Goal: Transaction & Acquisition: Purchase product/service

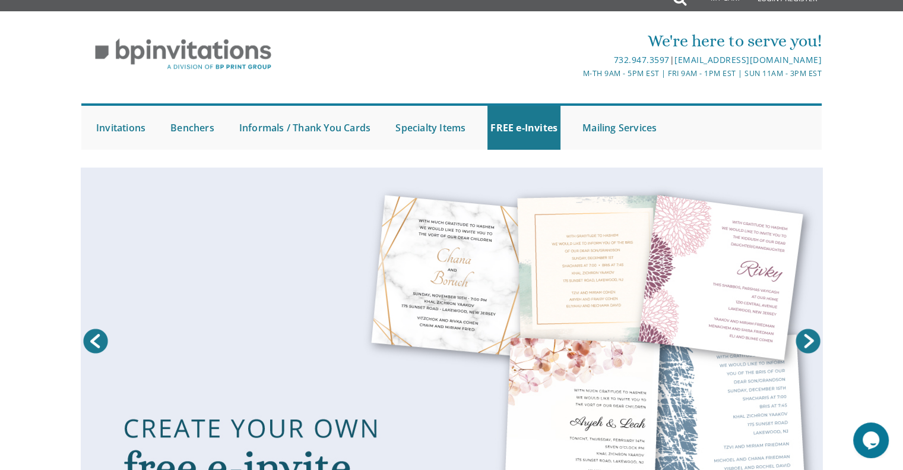
scroll to position [17, 0]
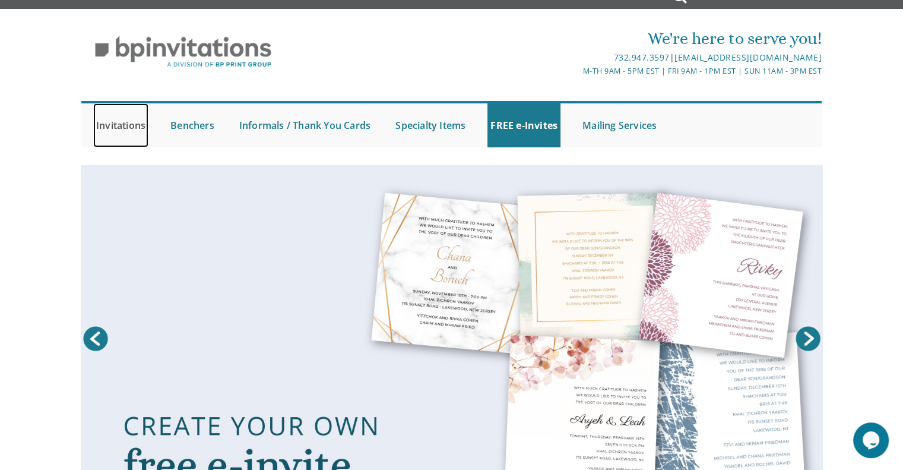
click at [123, 134] on link "Invitations" at bounding box center [120, 125] width 55 height 44
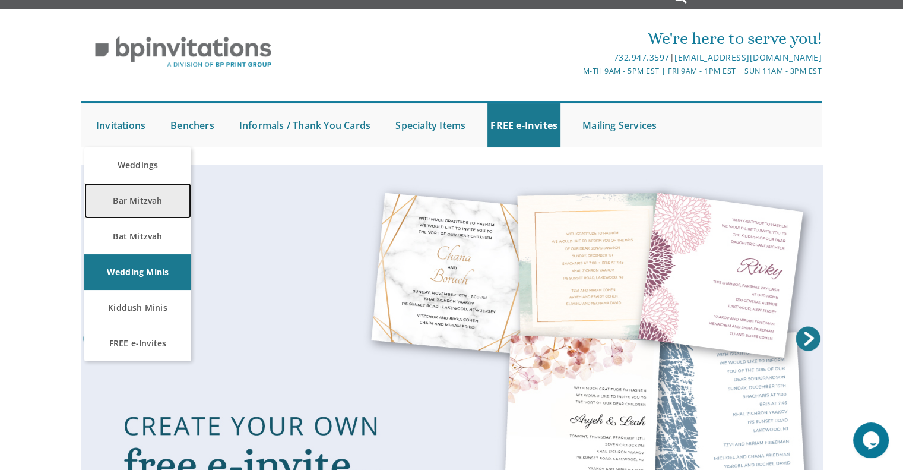
click at [125, 197] on link "Bar Mitzvah" at bounding box center [137, 201] width 107 height 36
click at [129, 199] on link "Bar Mitzvah" at bounding box center [137, 201] width 107 height 36
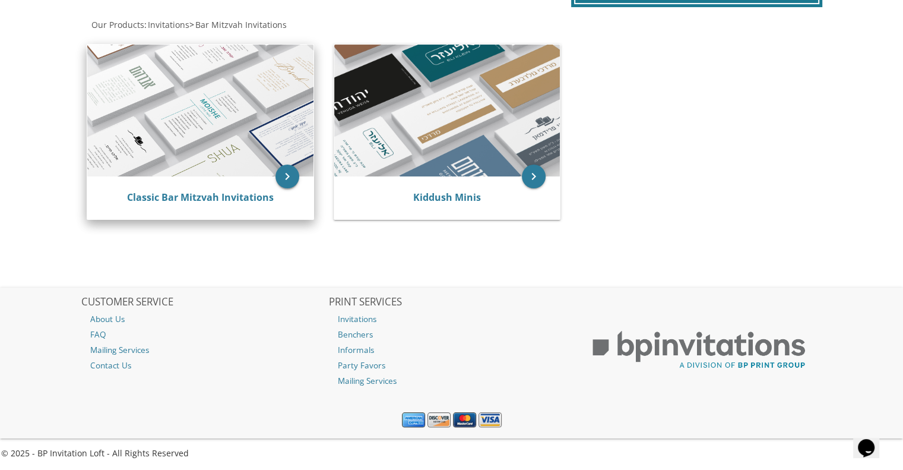
click at [285, 177] on icon "keyboard_arrow_right" at bounding box center [288, 177] width 24 height 24
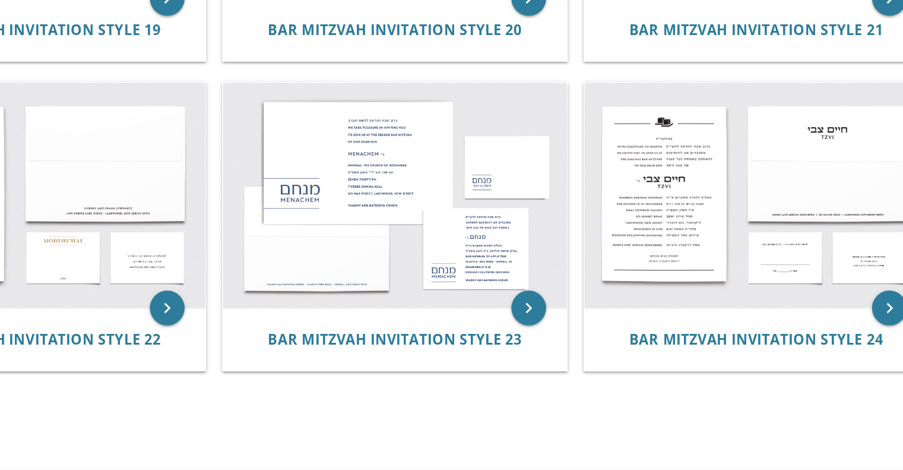
scroll to position [1685, 0]
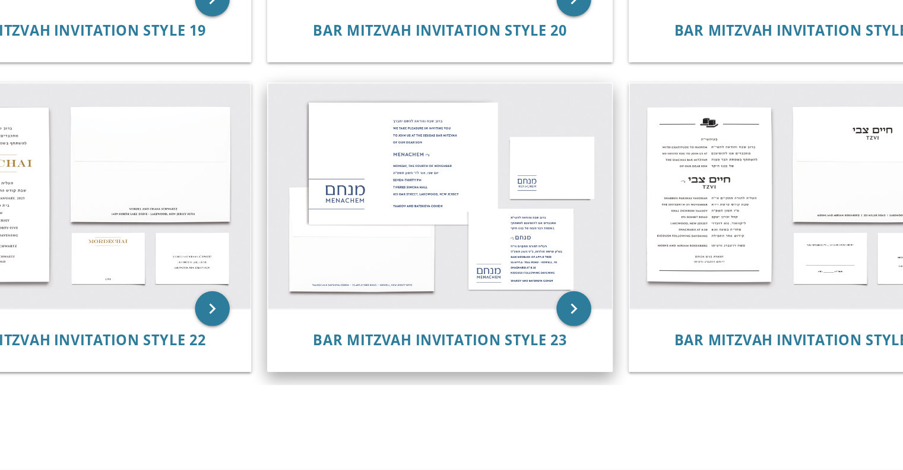
click at [437, 176] on img at bounding box center [447, 134] width 235 height 154
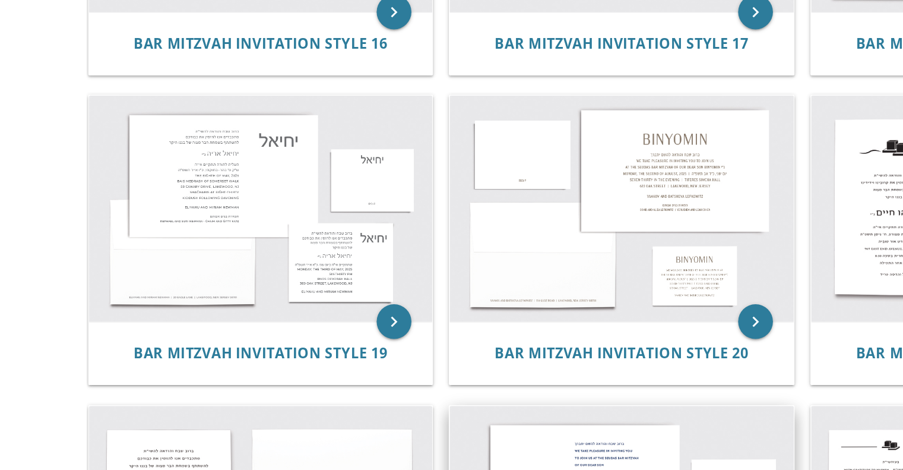
scroll to position [1464, 0]
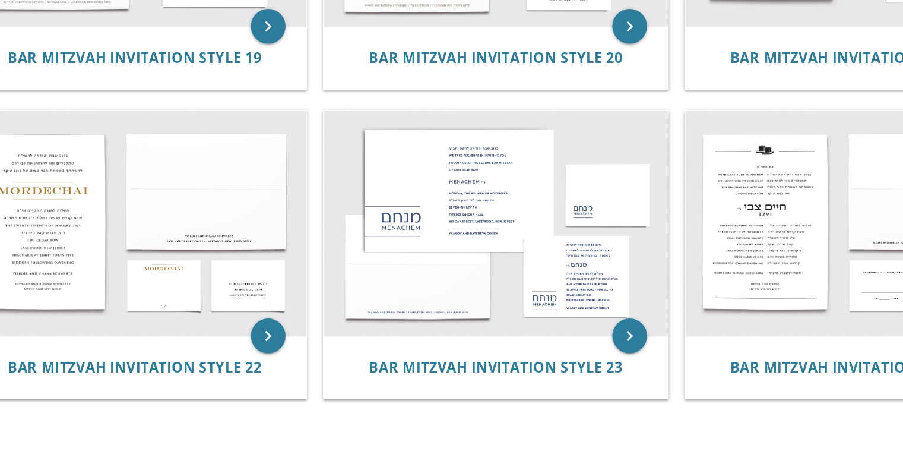
scroll to position [1606, 0]
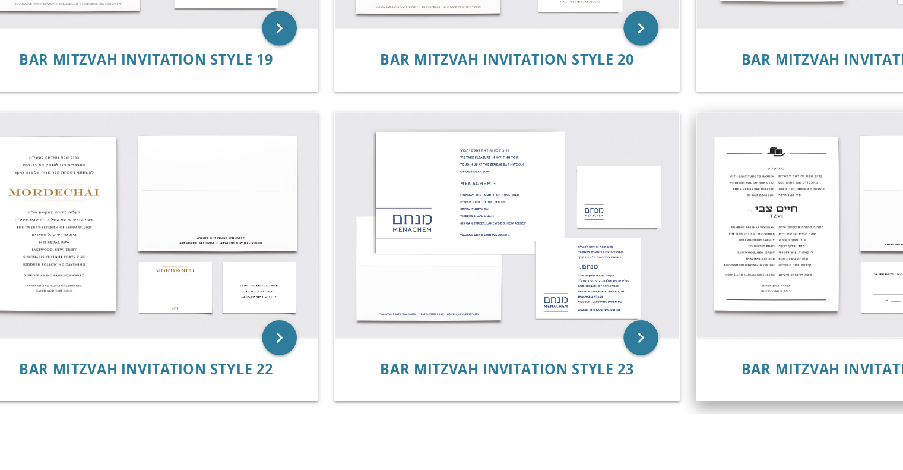
click at [605, 178] on img at bounding box center [694, 213] width 235 height 154
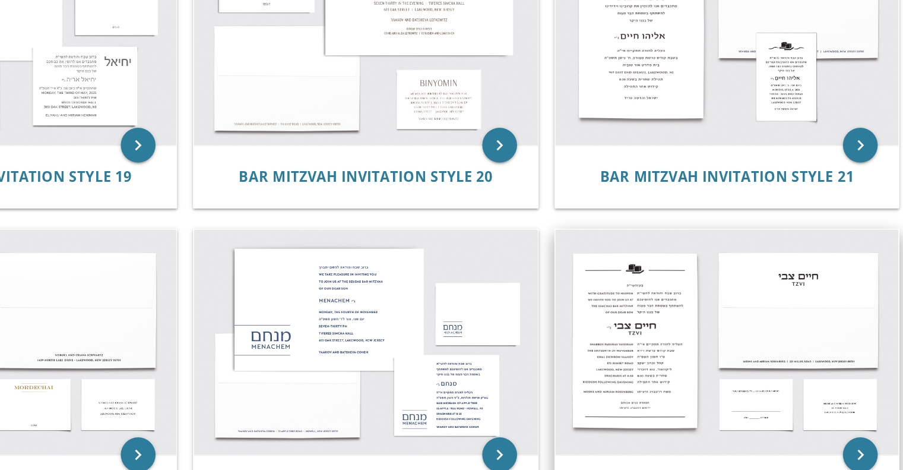
scroll to position [1555, 0]
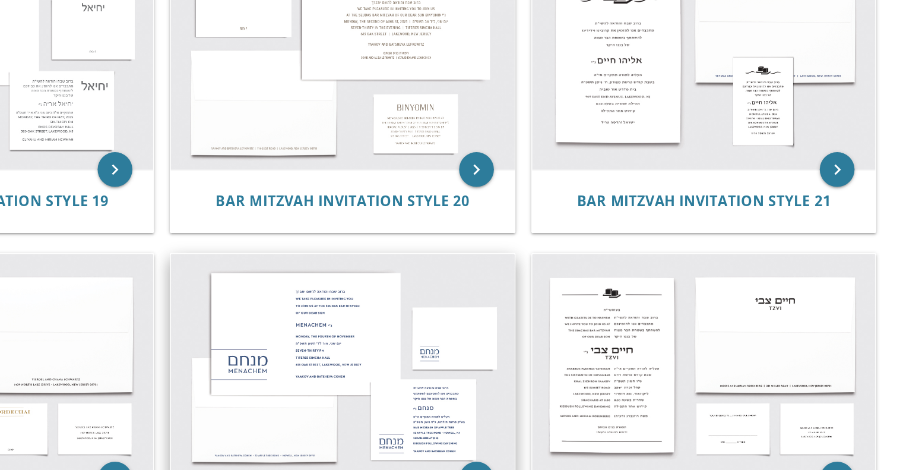
click at [390, 271] on img at bounding box center [447, 265] width 235 height 154
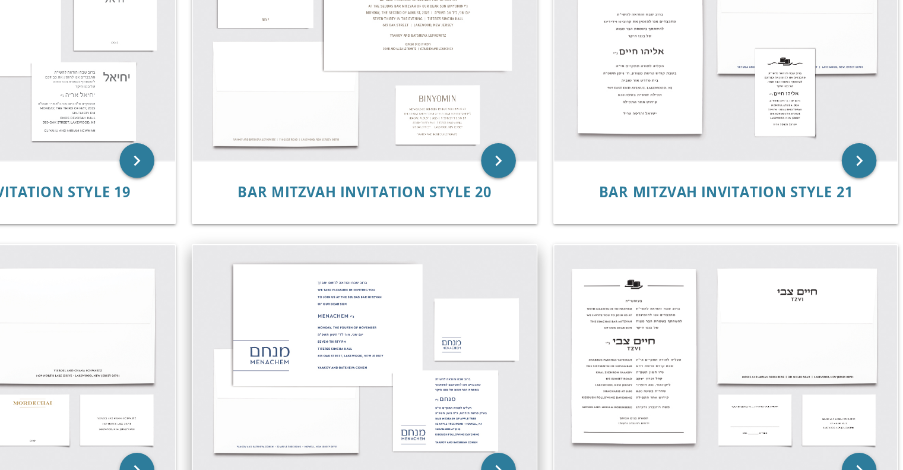
scroll to position [1555, 0]
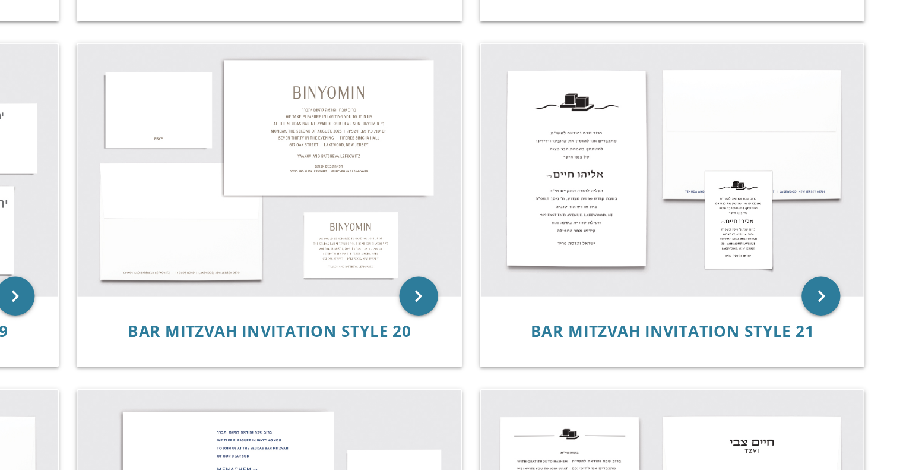
scroll to position [1499, 0]
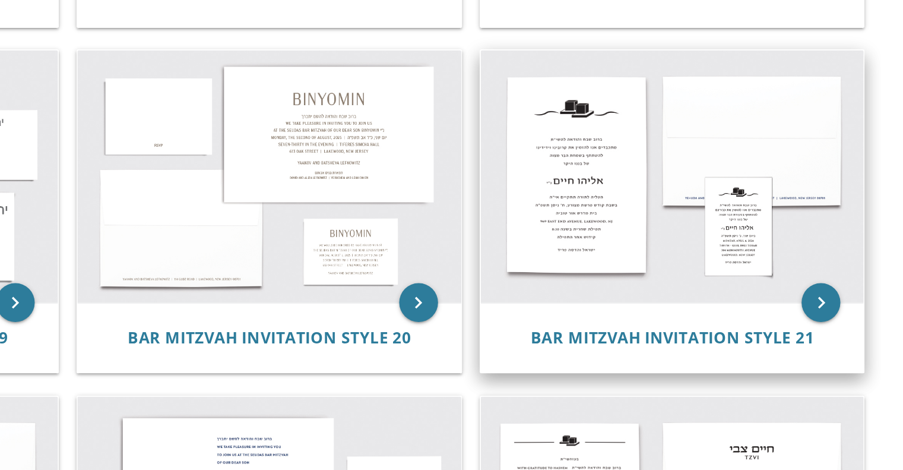
click at [661, 225] on div "Bar Mitzvah Invitation Style 21" at bounding box center [694, 206] width 235 height 43
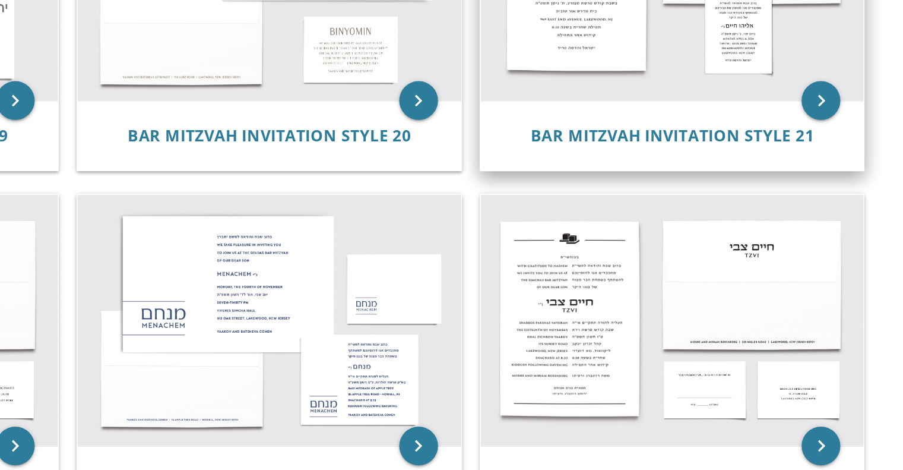
scroll to position [1498, 0]
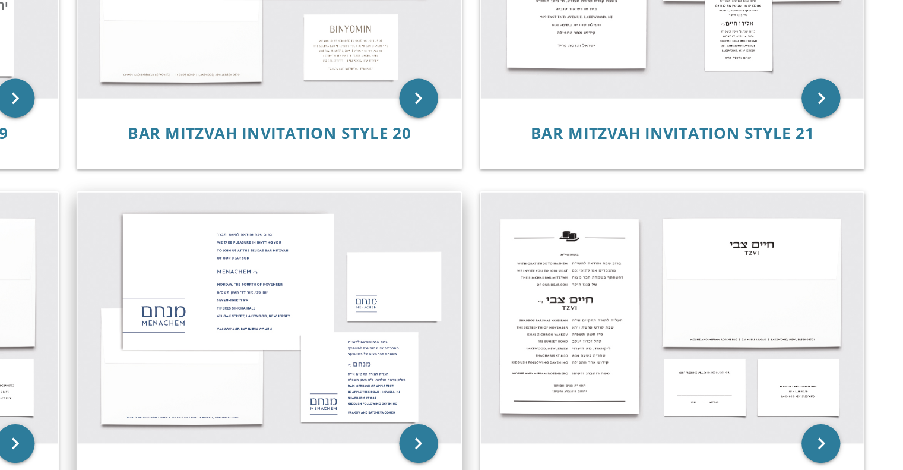
click at [460, 345] on img at bounding box center [447, 321] width 235 height 154
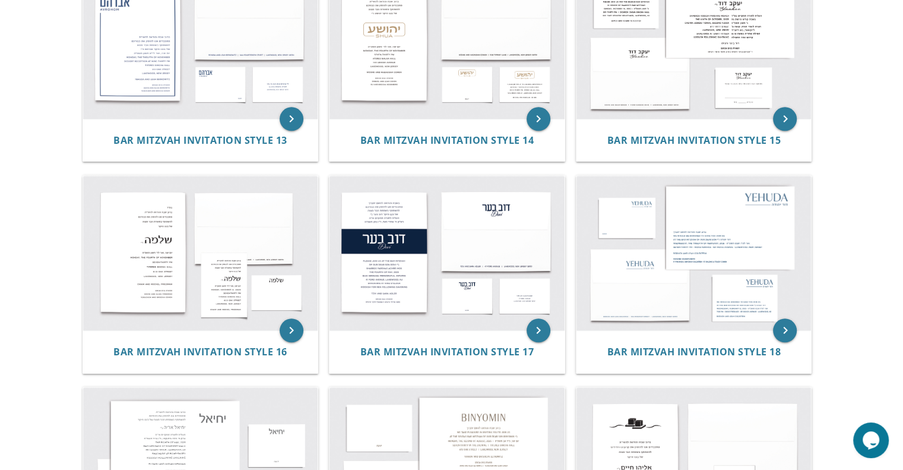
scroll to position [1135, 0]
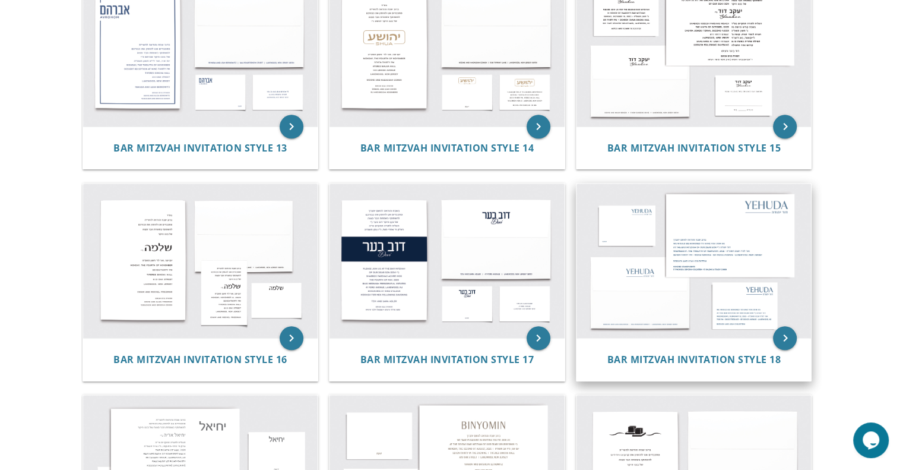
click at [577, 283] on img at bounding box center [694, 261] width 235 height 154
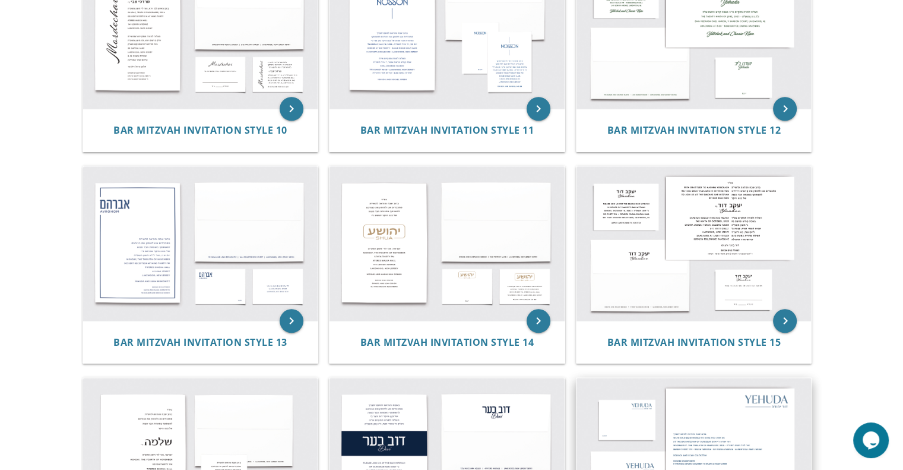
scroll to position [940, 0]
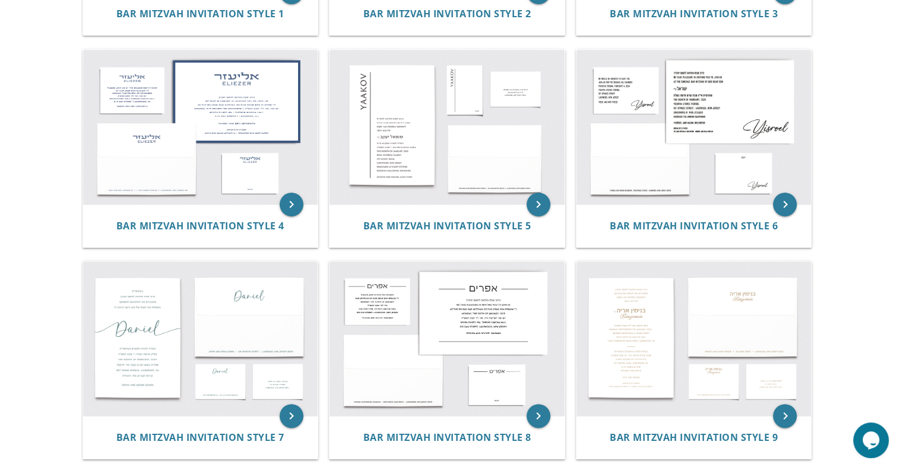
scroll to position [425, 0]
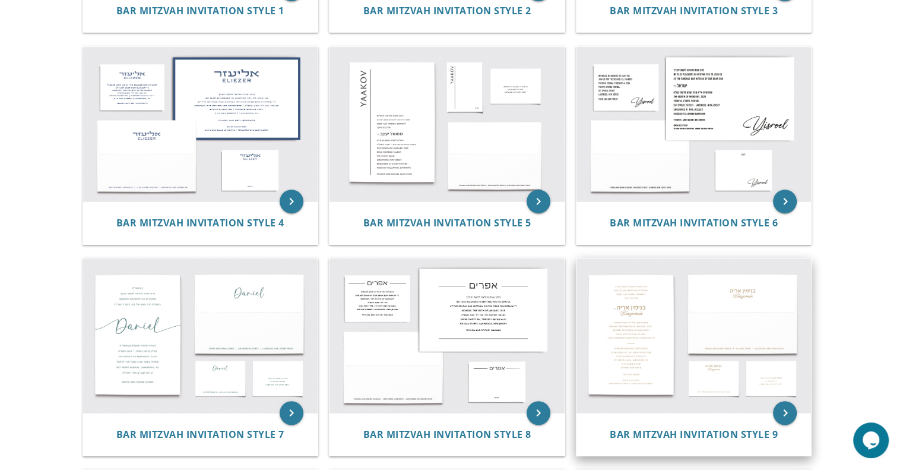
click at [703, 323] on img at bounding box center [694, 335] width 235 height 154
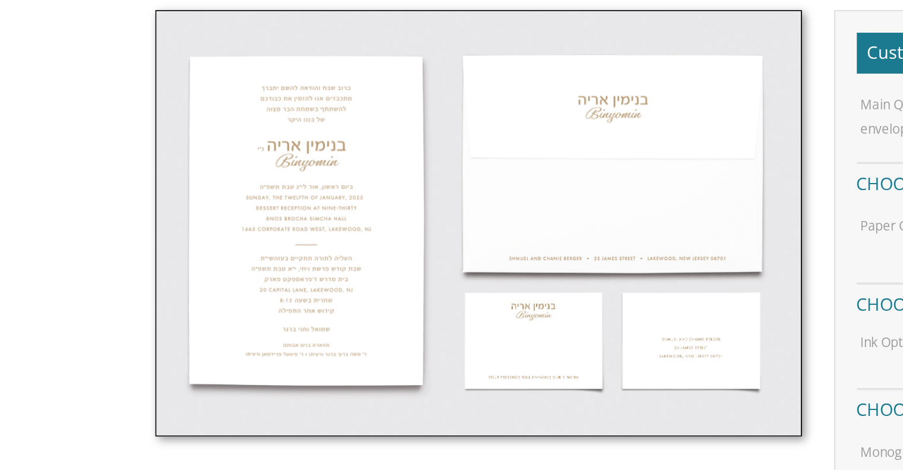
scroll to position [166, 0]
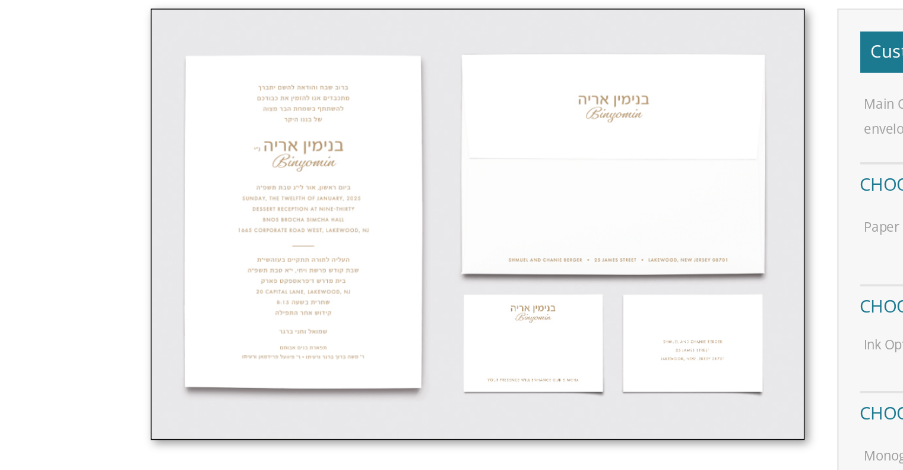
click at [297, 260] on img at bounding box center [264, 305] width 357 height 235
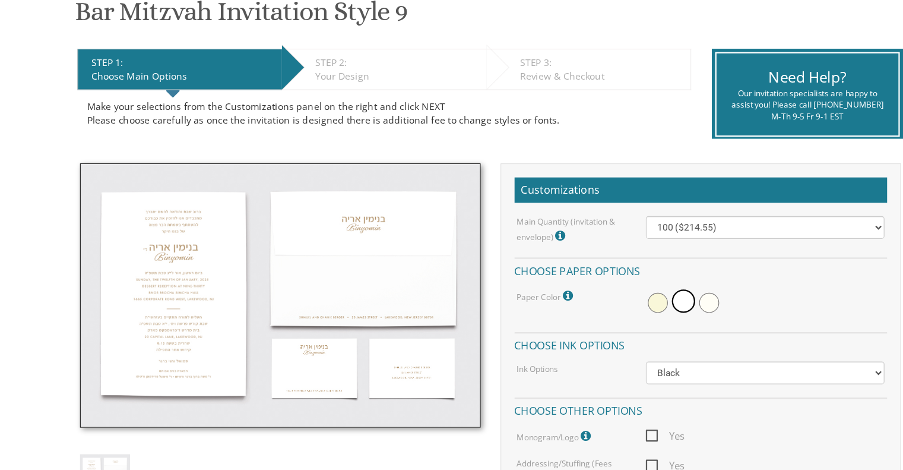
scroll to position [176, 0]
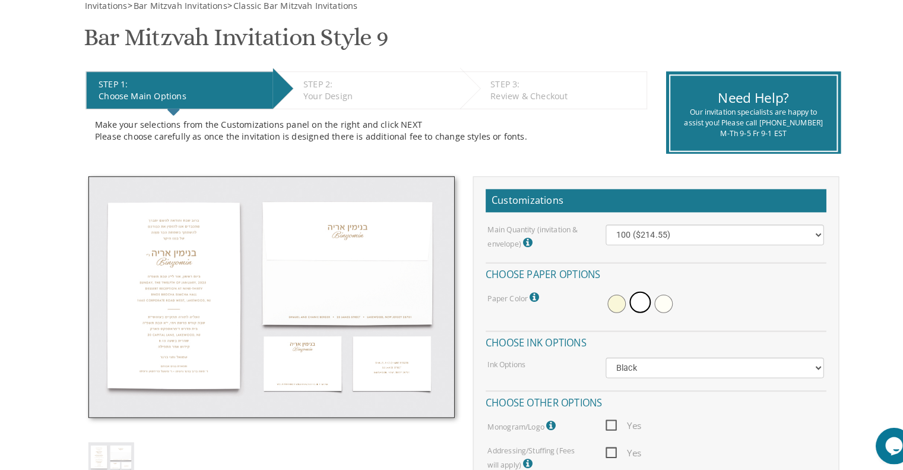
click at [303, 331] on img at bounding box center [264, 295] width 357 height 235
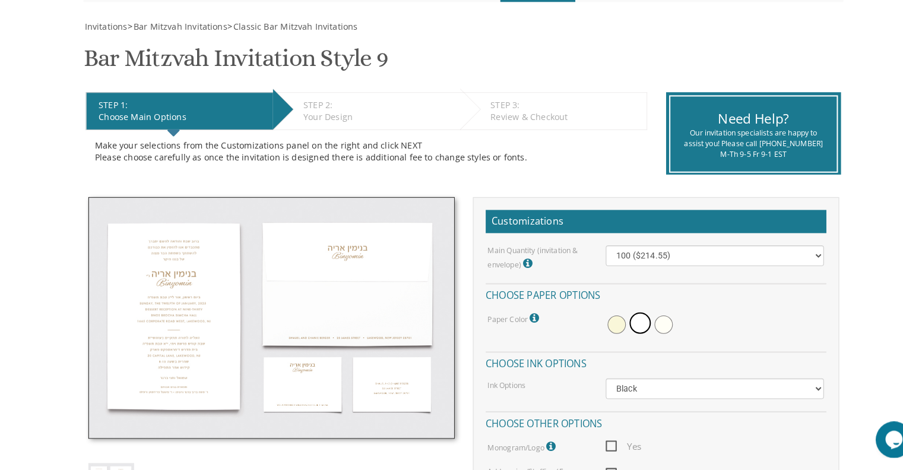
scroll to position [151, 0]
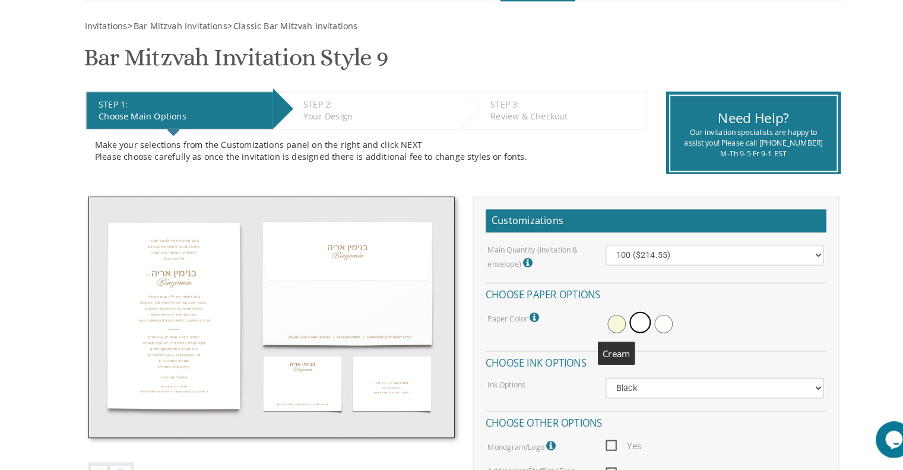
click at [598, 328] on span at bounding box center [601, 327] width 18 height 18
click at [623, 327] on span at bounding box center [626, 327] width 18 height 18
click at [601, 329] on span at bounding box center [601, 327] width 18 height 18
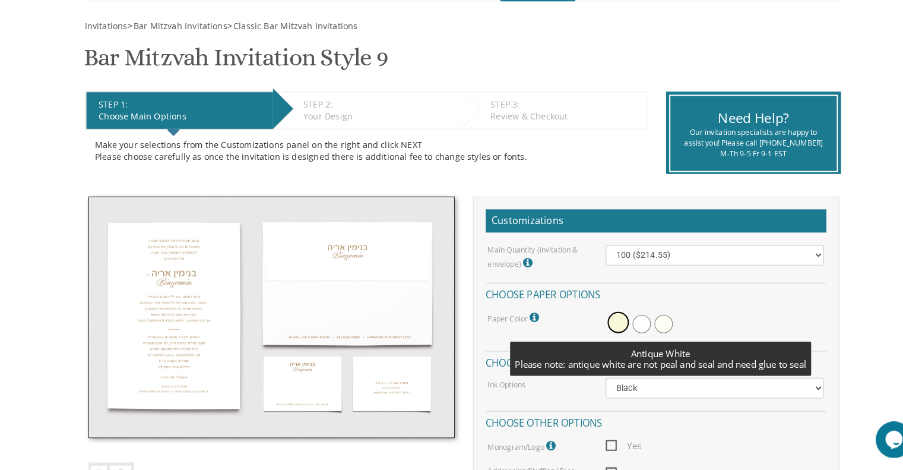
click at [644, 325] on span at bounding box center [647, 327] width 18 height 18
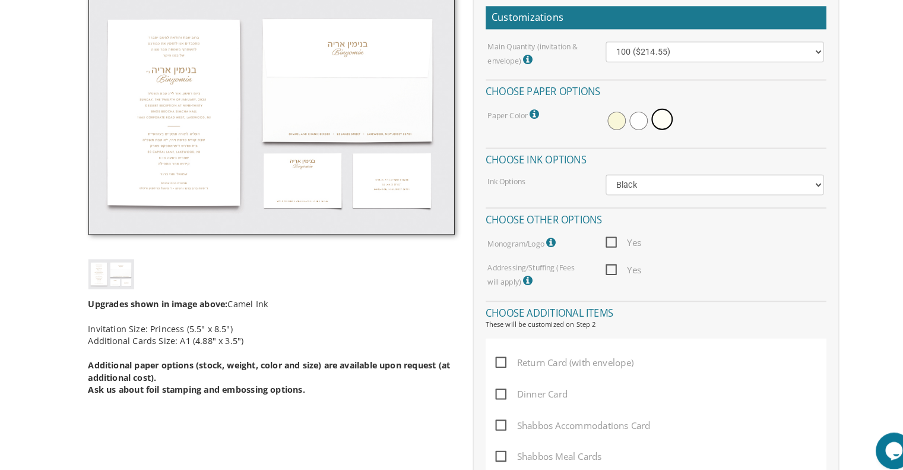
scroll to position [359, 0]
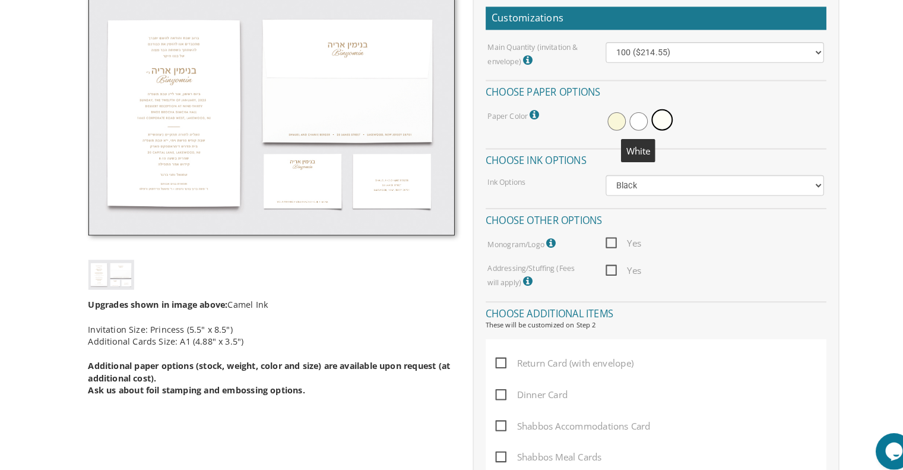
click at [623, 117] on span at bounding box center [623, 119] width 18 height 18
click at [597, 118] on span at bounding box center [601, 119] width 18 height 18
click at [119, 270] on img at bounding box center [108, 268] width 45 height 29
click at [623, 118] on span at bounding box center [626, 119] width 18 height 18
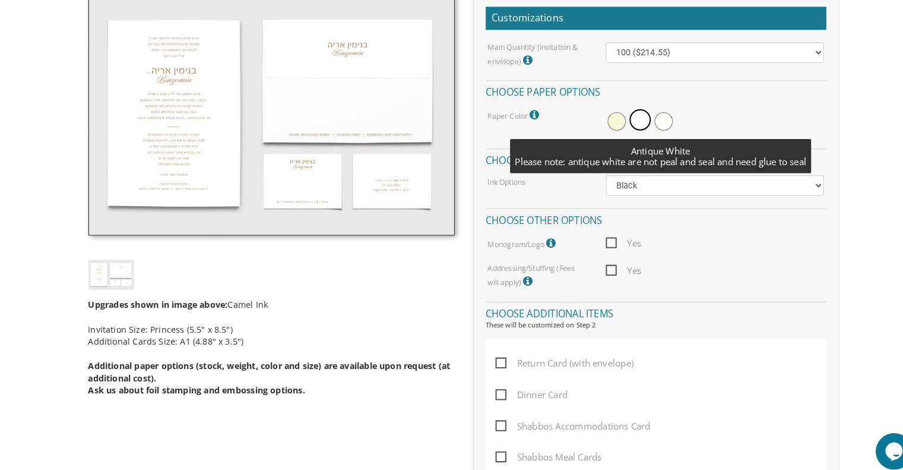
click at [643, 115] on span at bounding box center [647, 119] width 18 height 18
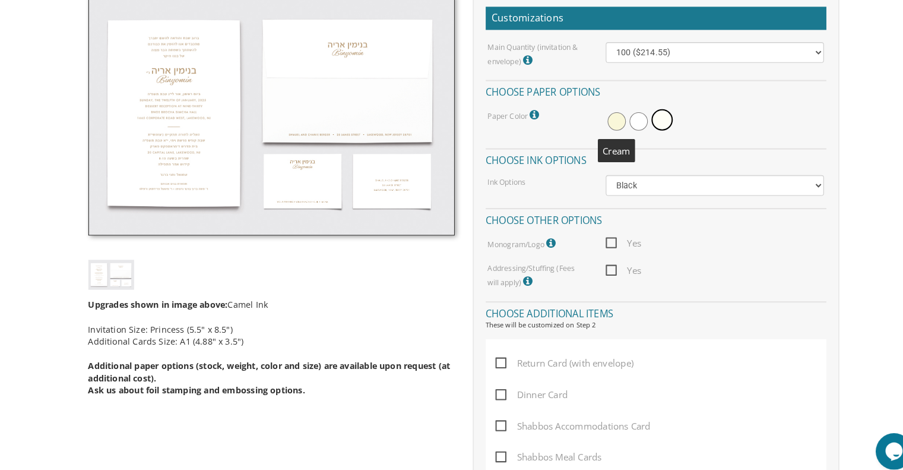
click at [598, 115] on span at bounding box center [601, 119] width 18 height 18
click at [623, 123] on span at bounding box center [626, 119] width 18 height 18
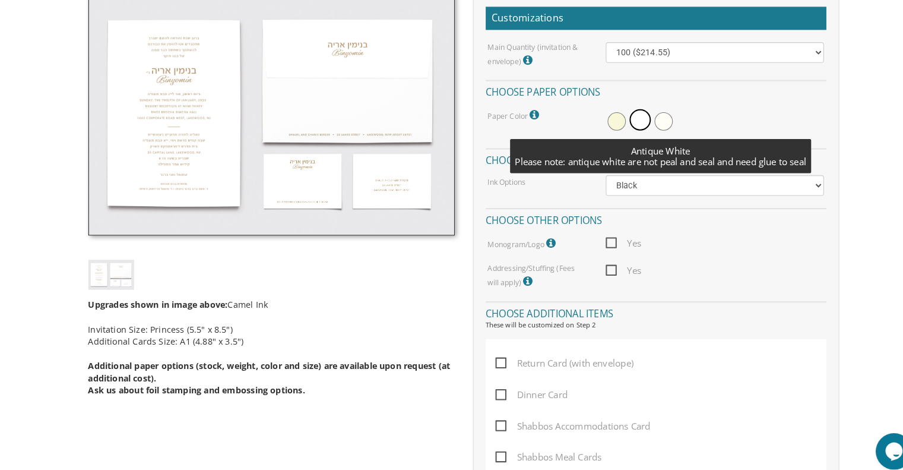
click at [650, 121] on span at bounding box center [647, 119] width 18 height 18
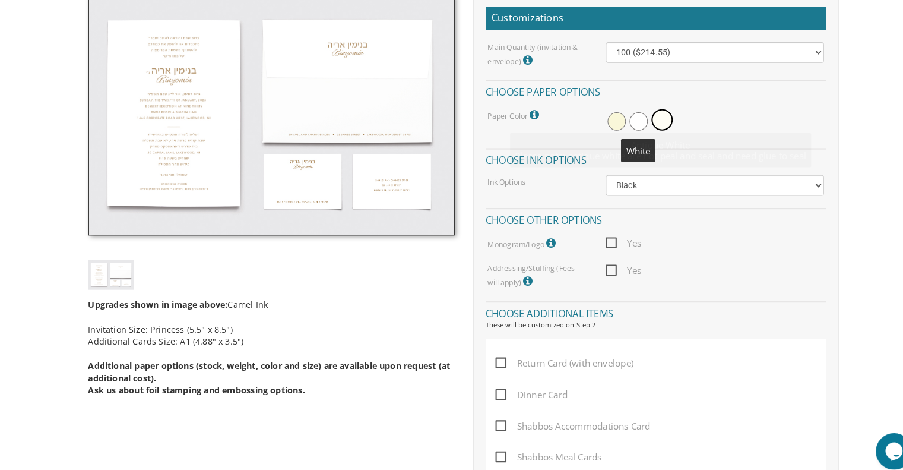
click at [618, 116] on span at bounding box center [623, 119] width 18 height 18
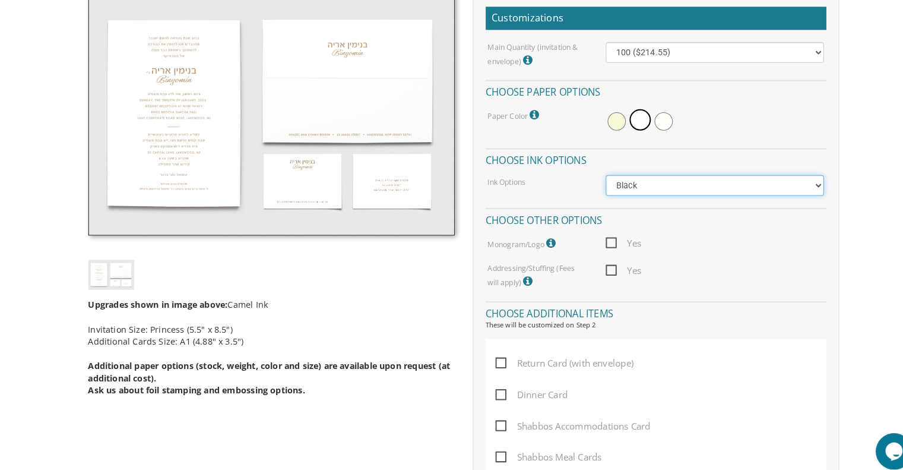
click at [641, 178] on select "Black Colored Ink ($65.00) Black + One Color ($100.00) Two Colors ($137.95)" at bounding box center [696, 181] width 213 height 20
click at [590, 171] on select "Black Colored Ink ($65.00) Black + One Color ($100.00) Two Colors ($137.95)" at bounding box center [696, 181] width 213 height 20
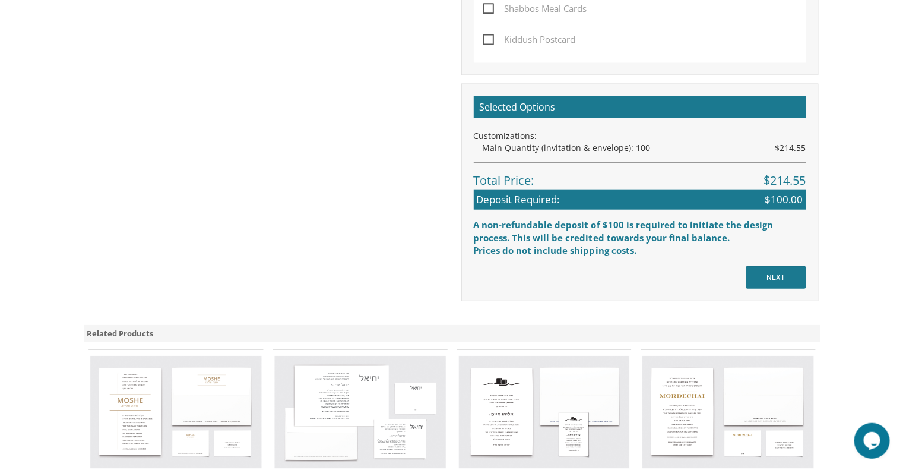
scroll to position [810, 0]
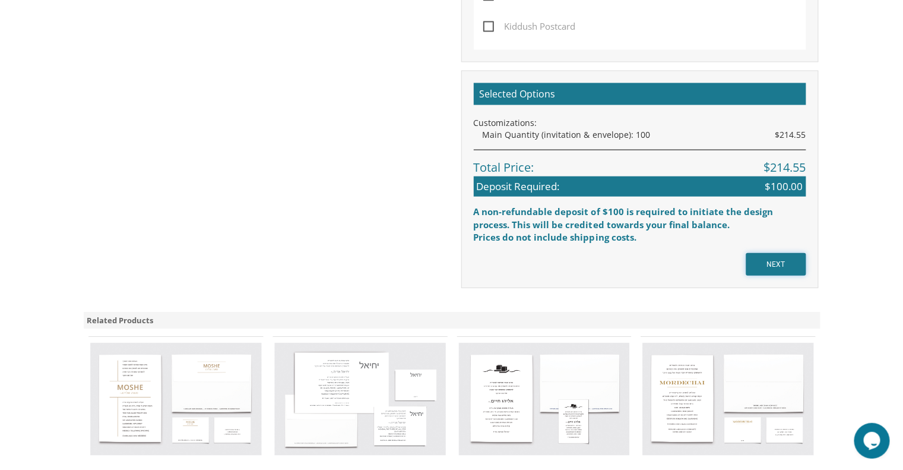
click at [775, 263] on input "NEXT" at bounding box center [775, 263] width 60 height 23
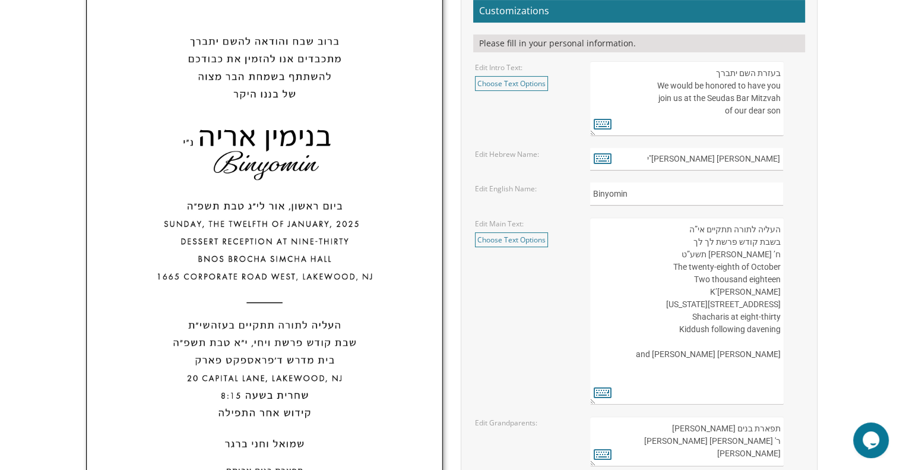
scroll to position [358, 0]
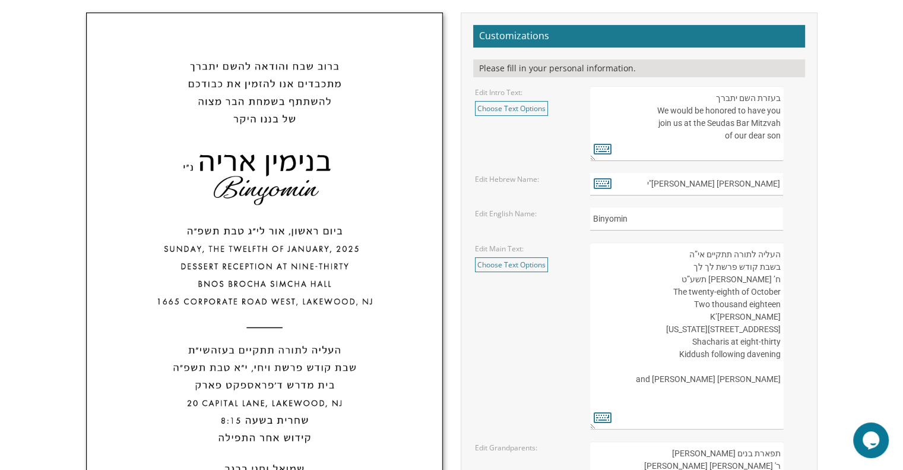
click at [665, 136] on textarea "בעזרת השם יתברך We would be honored to have you join us at the Seudas Bar Mitzv…" at bounding box center [686, 123] width 193 height 75
click at [604, 148] on icon at bounding box center [603, 148] width 18 height 17
type textarea "בעזרת השם יתברך We would be honored to have you join us at the Seudas Bar Mitzv…"
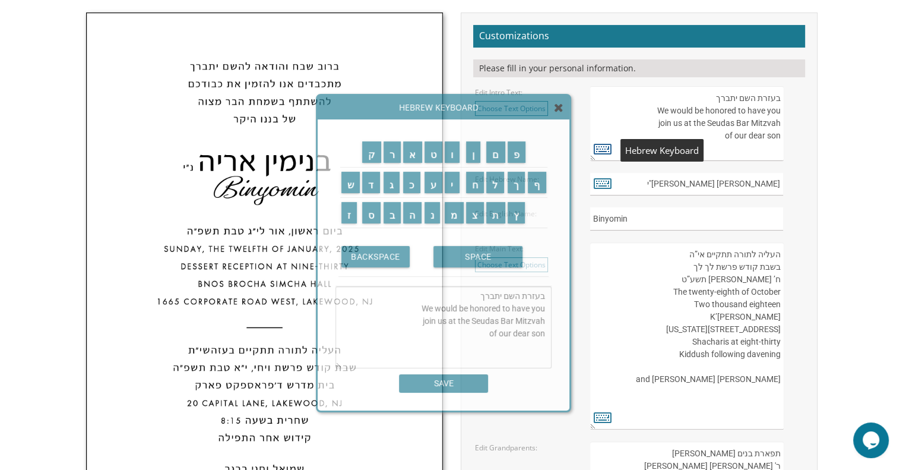
click at [604, 148] on icon at bounding box center [603, 148] width 18 height 17
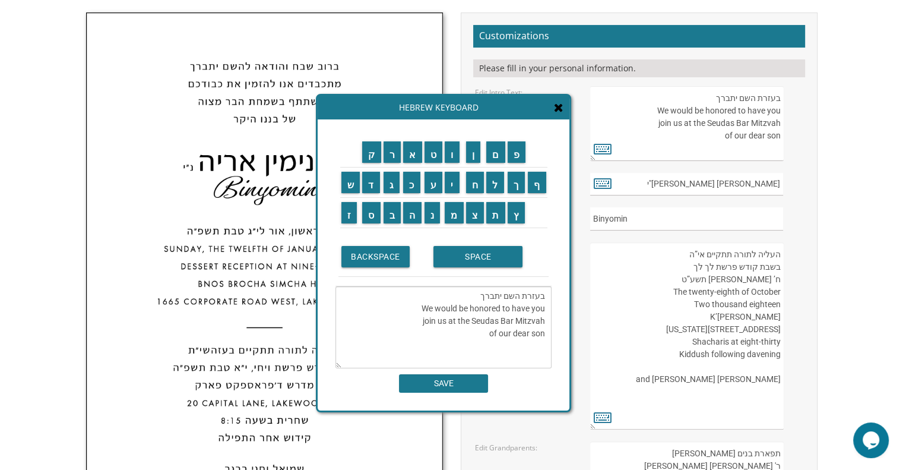
click at [718, 138] on textarea "בעזרת השם יתברך We would be honored to have you join us at the Seudas Bar Mitzv…" at bounding box center [686, 123] width 193 height 75
type textarea "בעזרת השם יתב"
click at [395, 218] on input "ב" at bounding box center [393, 212] width 18 height 21
click at [533, 348] on textarea "בעזרת השם יתברך We would be honored to have you join us at the Seudas Bar Mitzv…" at bounding box center [444, 327] width 216 height 82
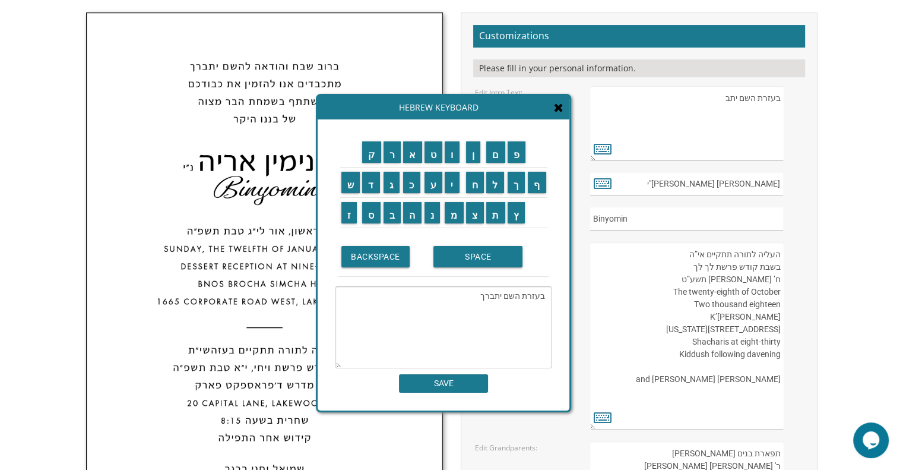
click at [623, 369] on textarea "העליה לתורה תתקיים אי”ה בשבת קודש פרשת לך לך ח’ חשון תשע”ט The twenty-eighth of…" at bounding box center [686, 335] width 193 height 187
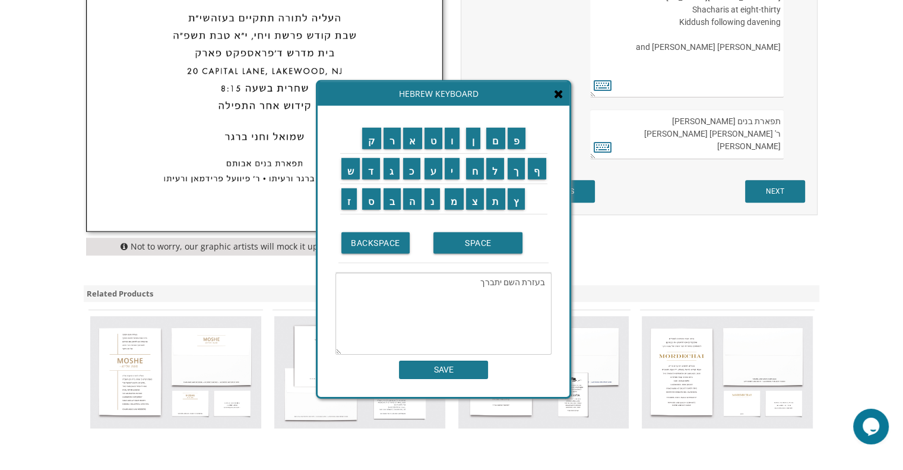
click at [563, 105] on icon at bounding box center [559, 108] width 10 height 12
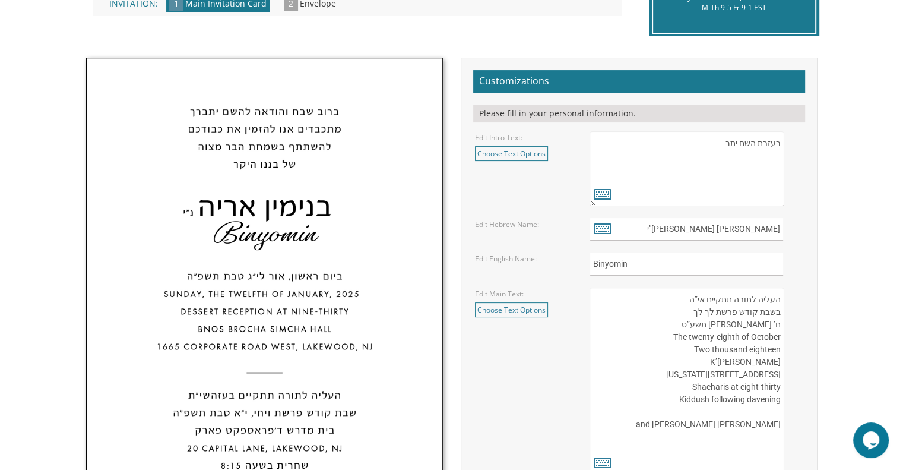
scroll to position [309, 0]
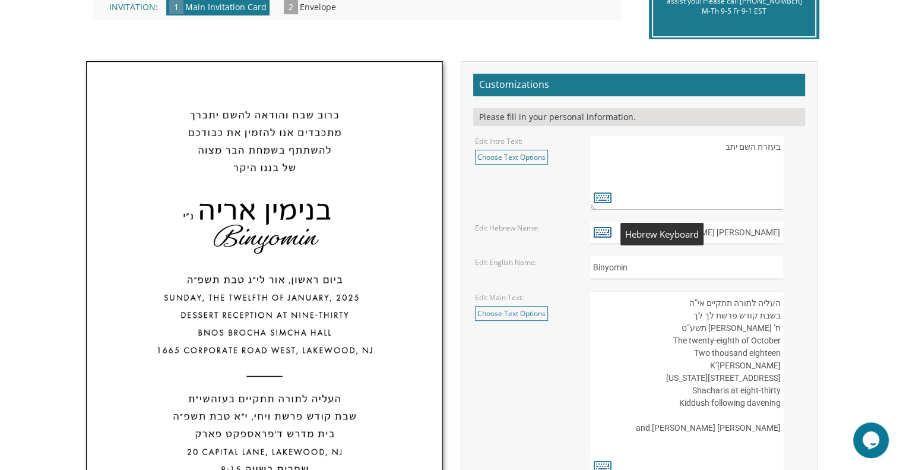
click at [604, 235] on icon at bounding box center [603, 231] width 18 height 17
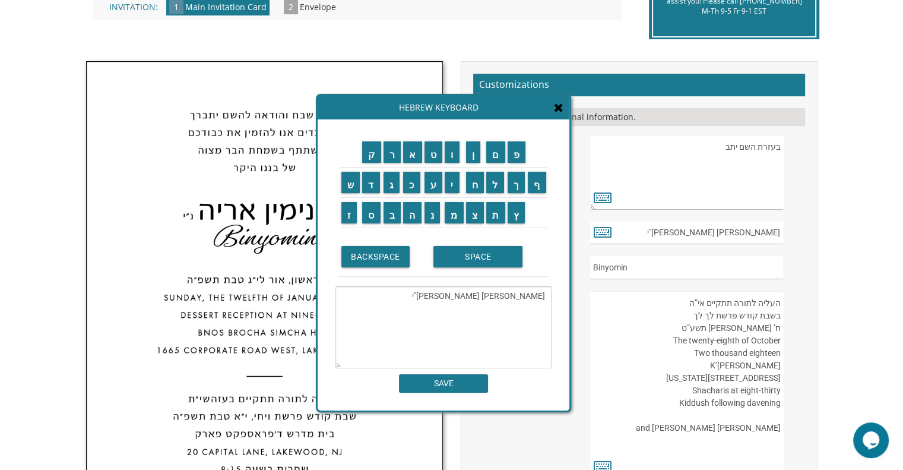
click at [492, 296] on textarea "בנימין אריה נ"י" at bounding box center [444, 327] width 216 height 82
type textarea "ב"
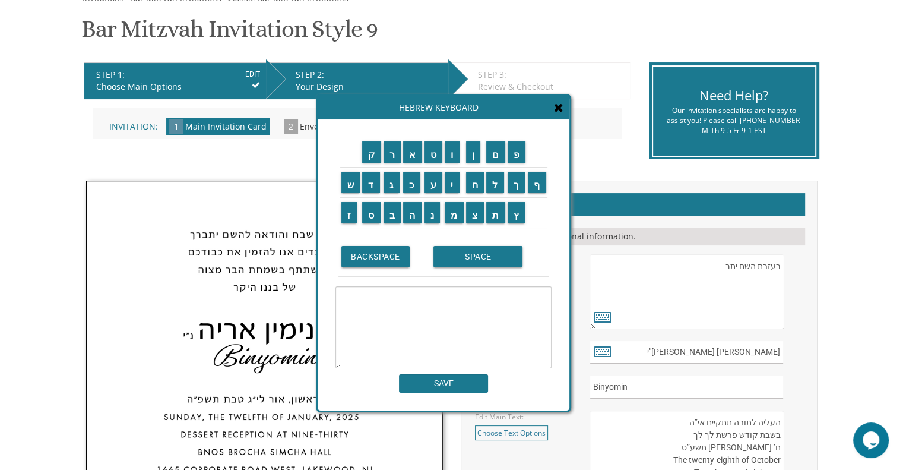
scroll to position [190, 0]
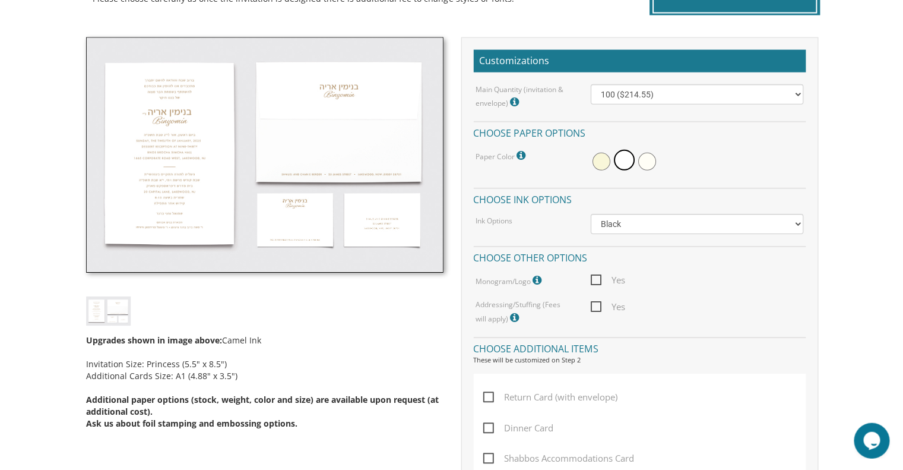
scroll to position [335, 0]
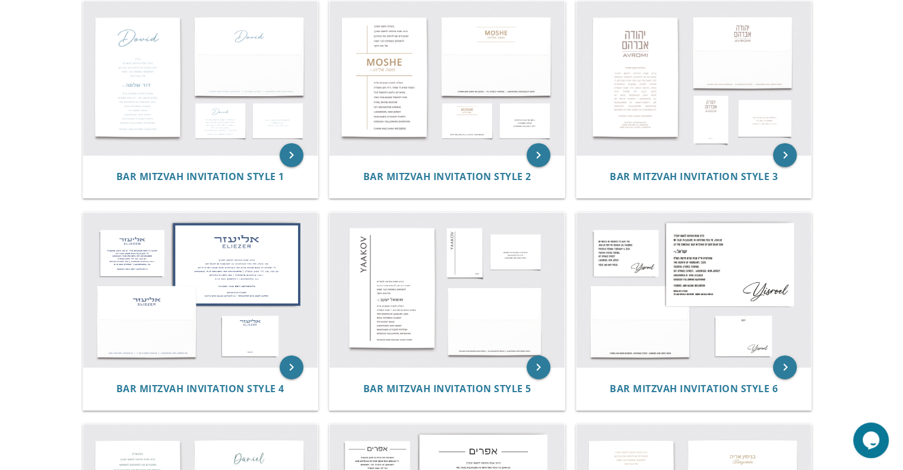
scroll to position [258, 0]
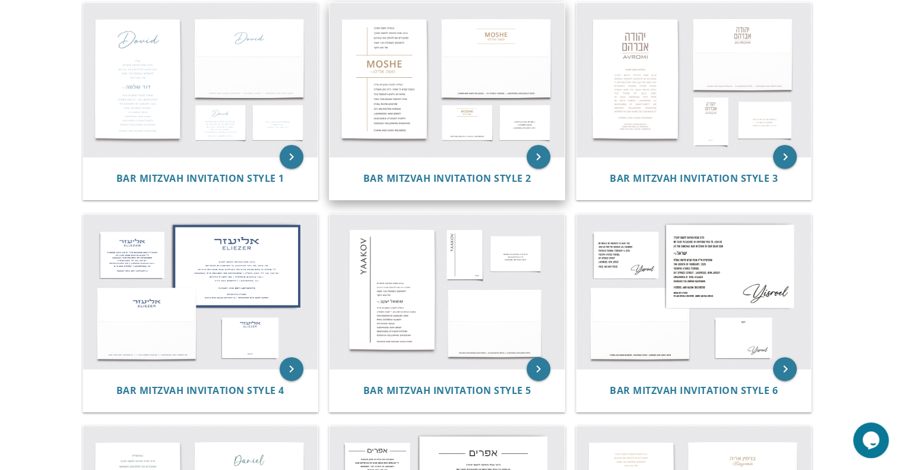
click at [484, 122] on img at bounding box center [447, 80] width 235 height 154
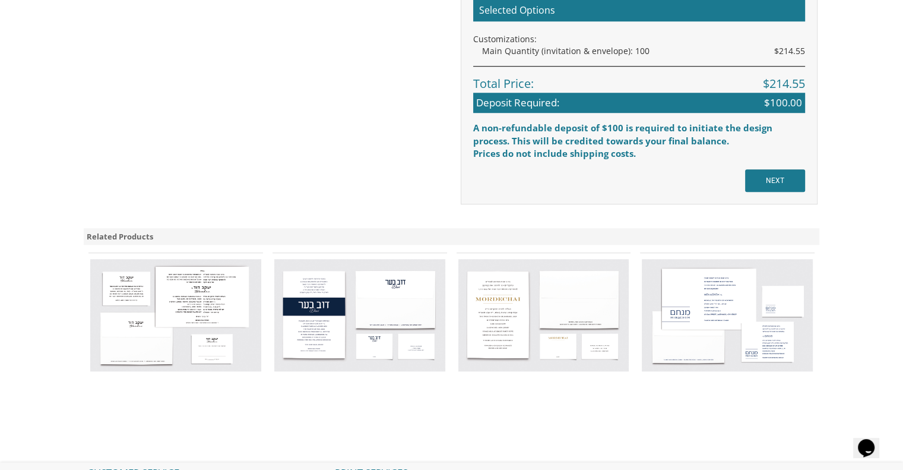
scroll to position [899, 0]
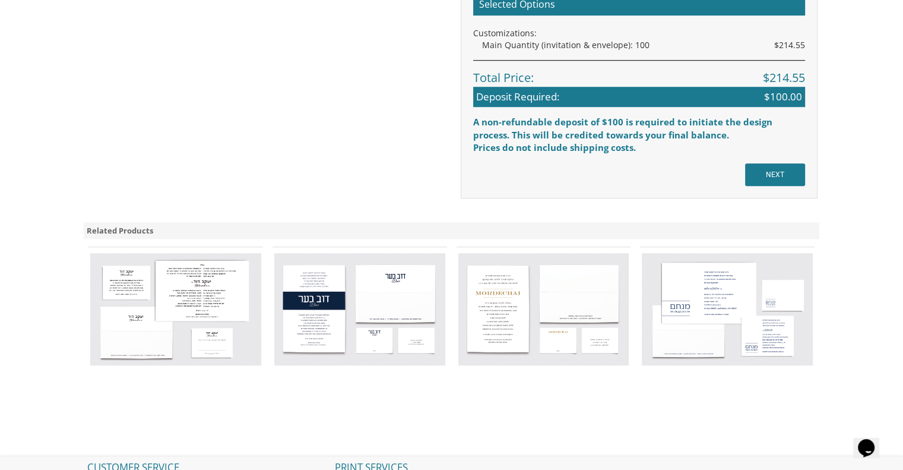
click at [169, 276] on img at bounding box center [175, 309] width 171 height 112
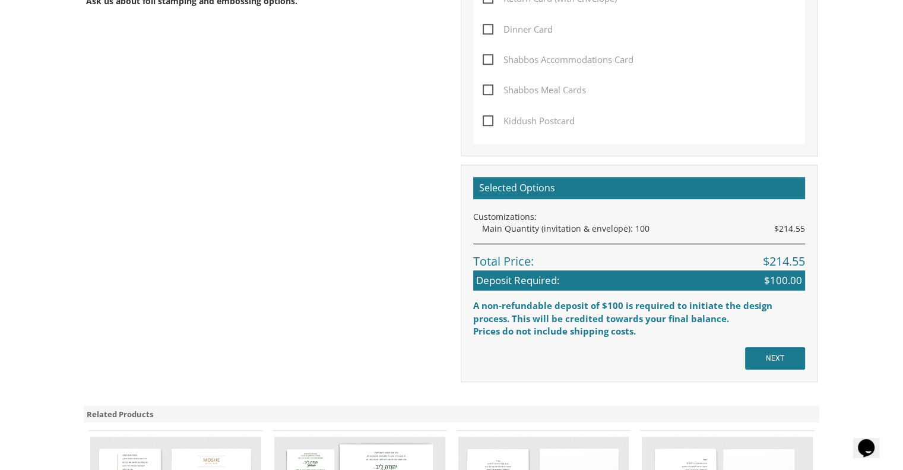
scroll to position [853, 0]
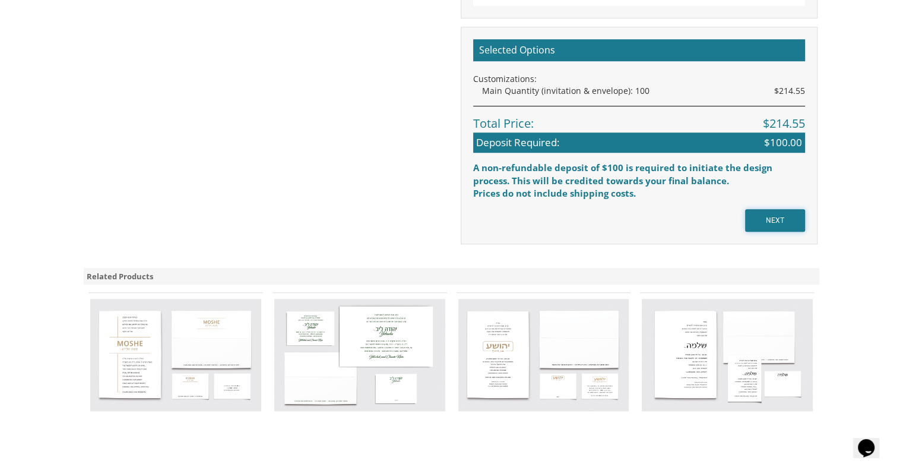
click at [772, 212] on input "NEXT" at bounding box center [775, 220] width 60 height 23
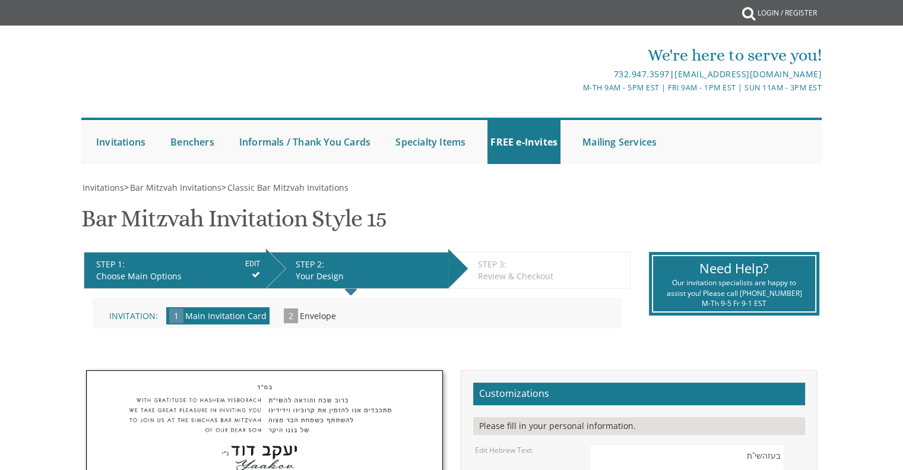
click at [397, 334] on div "Make your selections from the Customizations panel on the right and click NEXT …" at bounding box center [357, 318] width 547 height 58
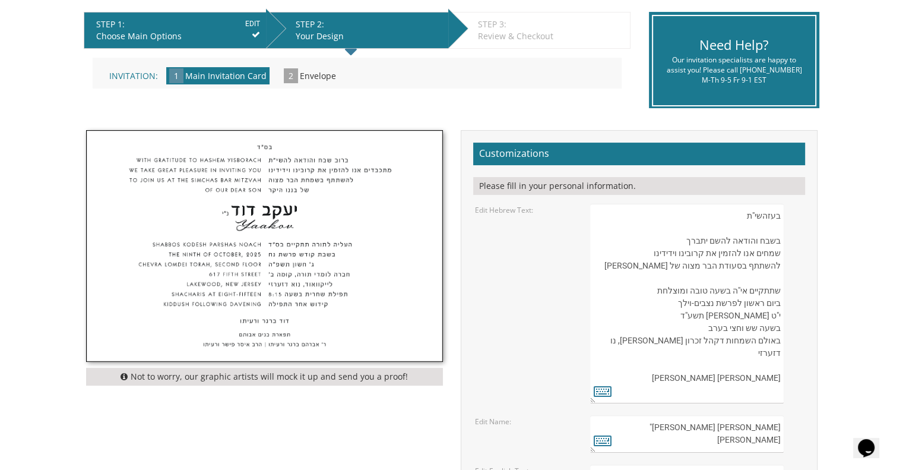
scroll to position [239, 0]
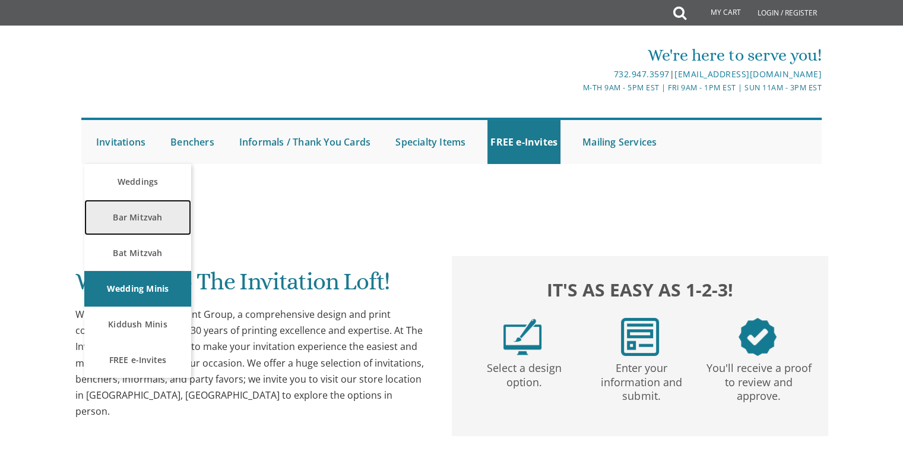
click at [135, 213] on link "Bar Mitzvah" at bounding box center [137, 218] width 107 height 36
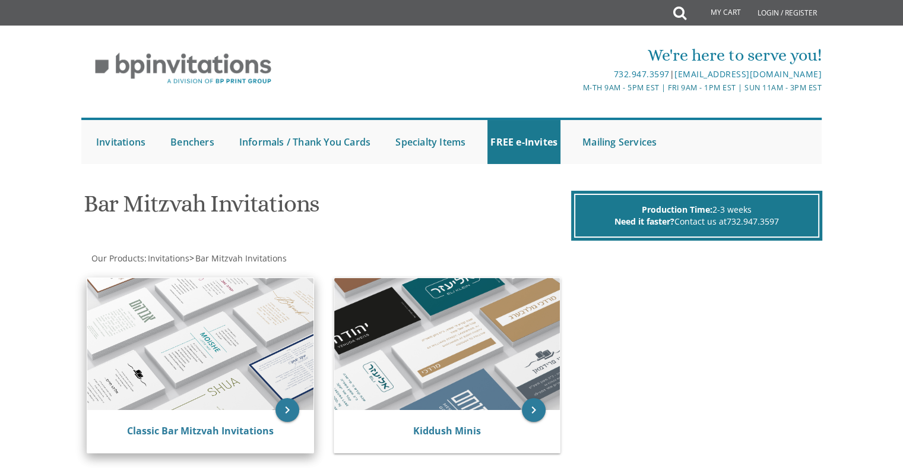
click at [262, 399] on img at bounding box center [200, 344] width 226 height 132
click at [287, 413] on icon "keyboard_arrow_right" at bounding box center [288, 410] width 24 height 24
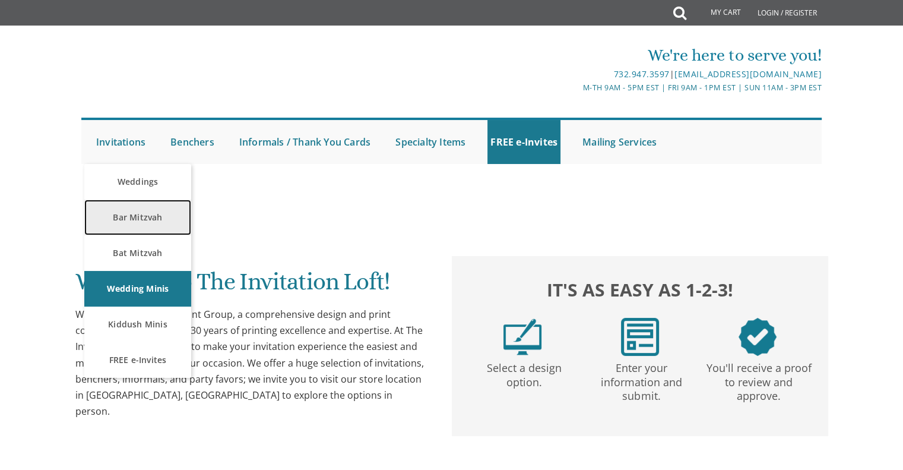
click at [156, 219] on link "Bar Mitzvah" at bounding box center [137, 218] width 107 height 36
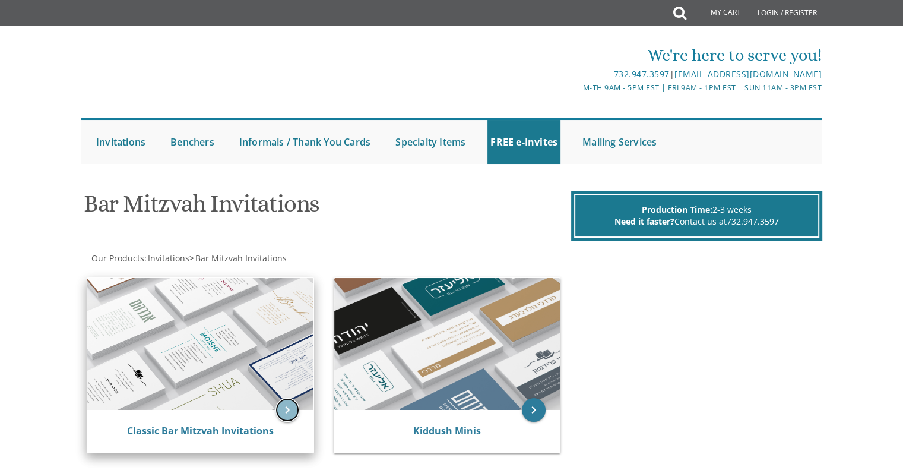
click at [287, 416] on icon "keyboard_arrow_right" at bounding box center [288, 410] width 24 height 24
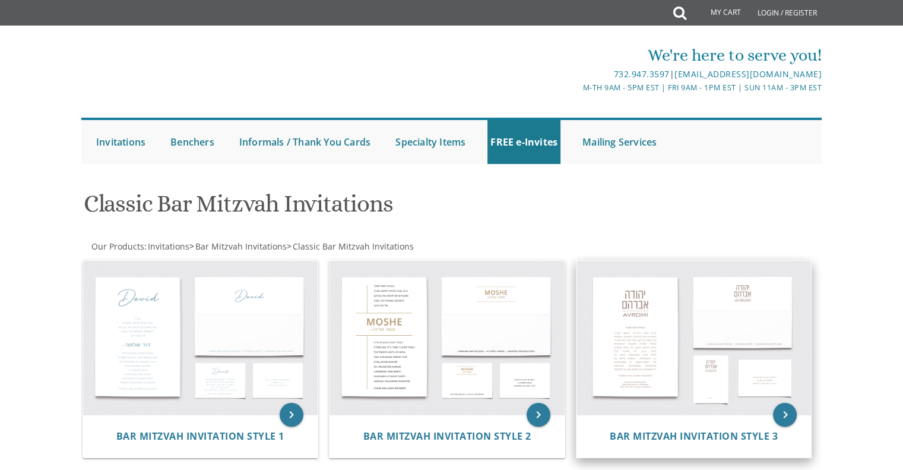
click at [653, 320] on img at bounding box center [694, 338] width 235 height 154
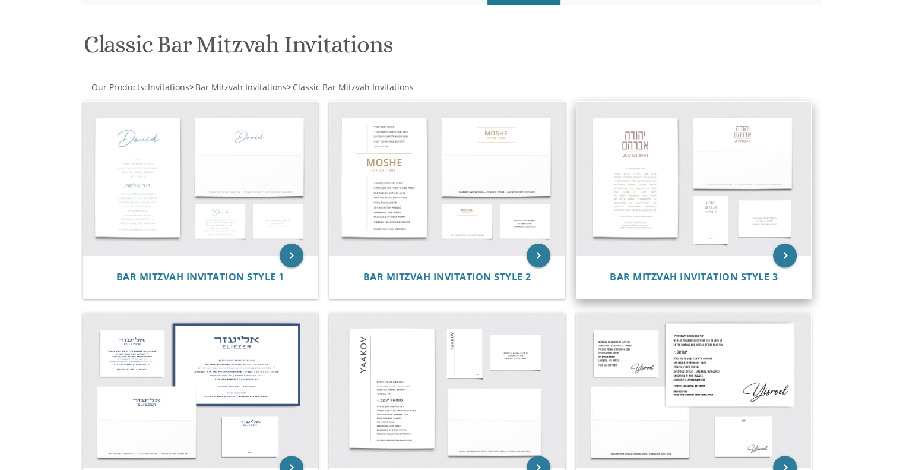
scroll to position [162, 0]
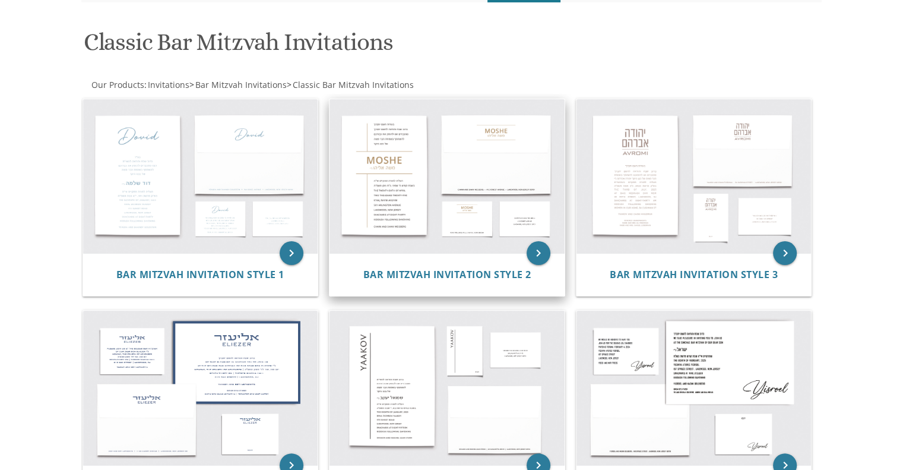
click at [481, 204] on img at bounding box center [447, 176] width 235 height 154
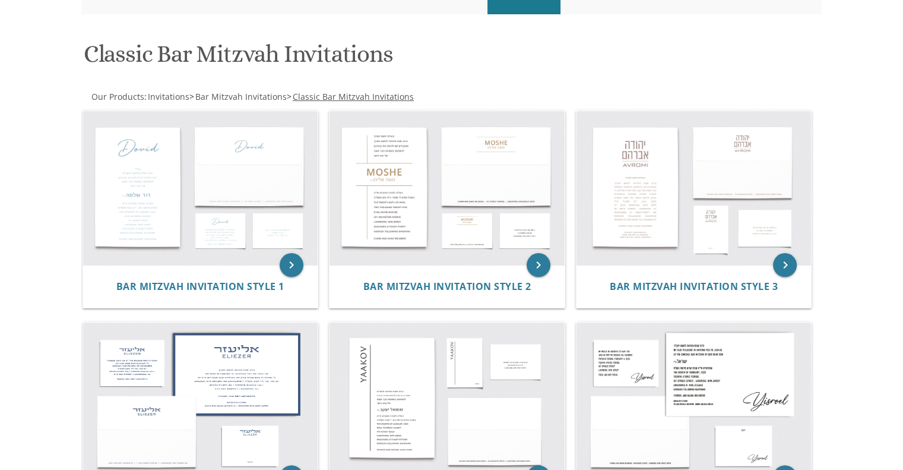
scroll to position [152, 0]
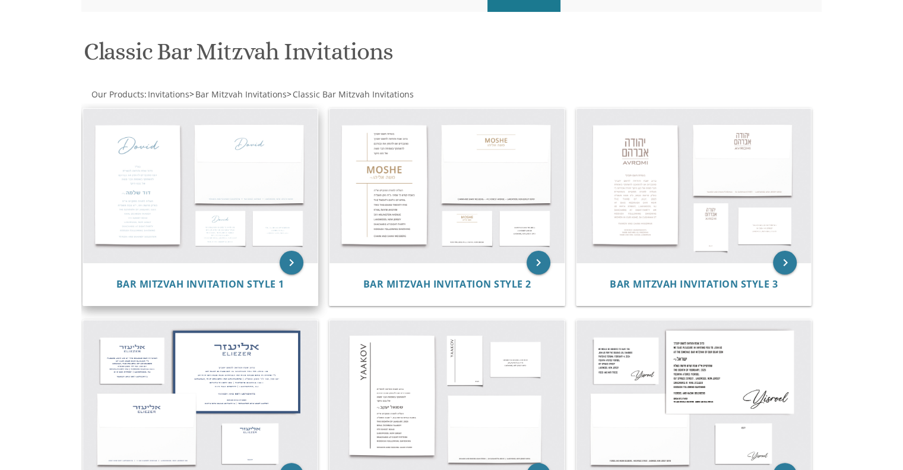
click at [161, 172] on img at bounding box center [200, 186] width 235 height 154
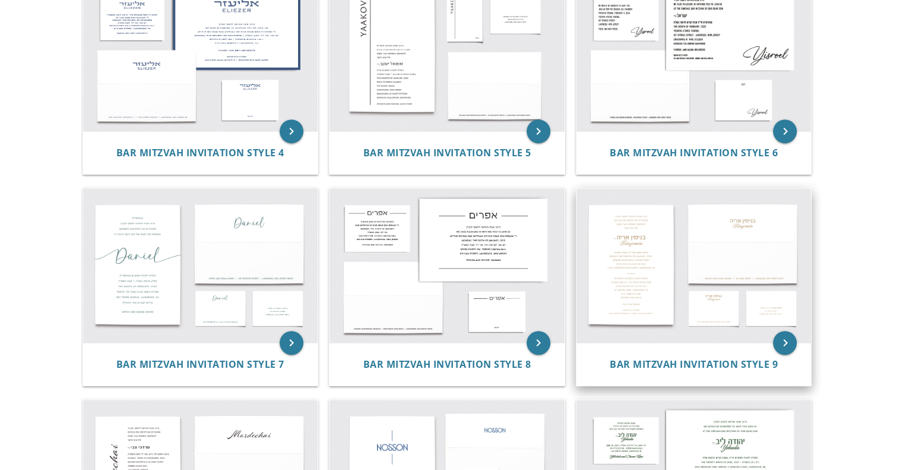
scroll to position [475, 0]
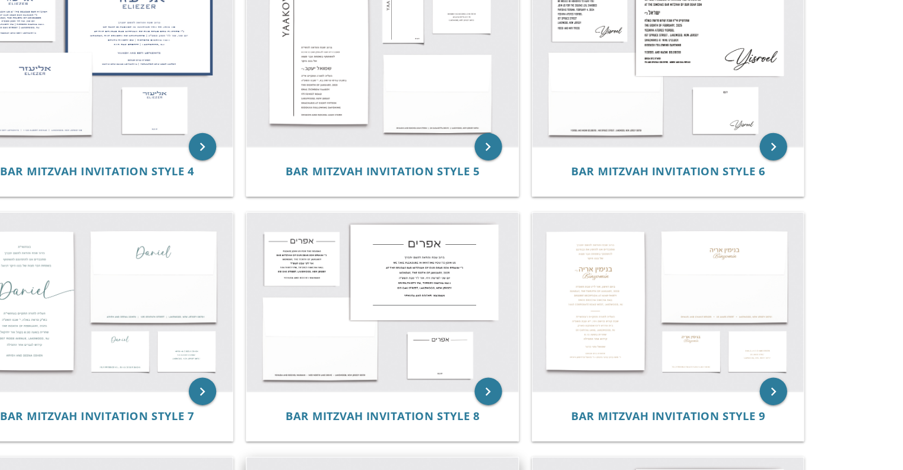
scroll to position [479, 0]
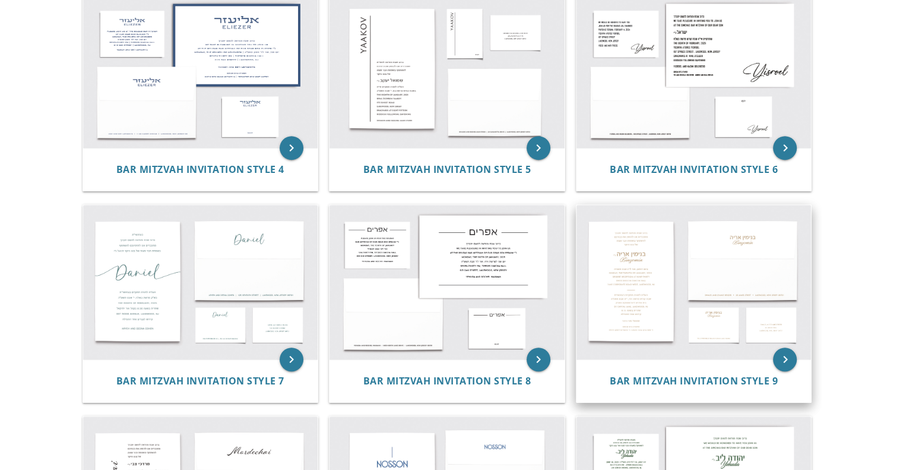
click at [706, 347] on img at bounding box center [694, 282] width 235 height 154
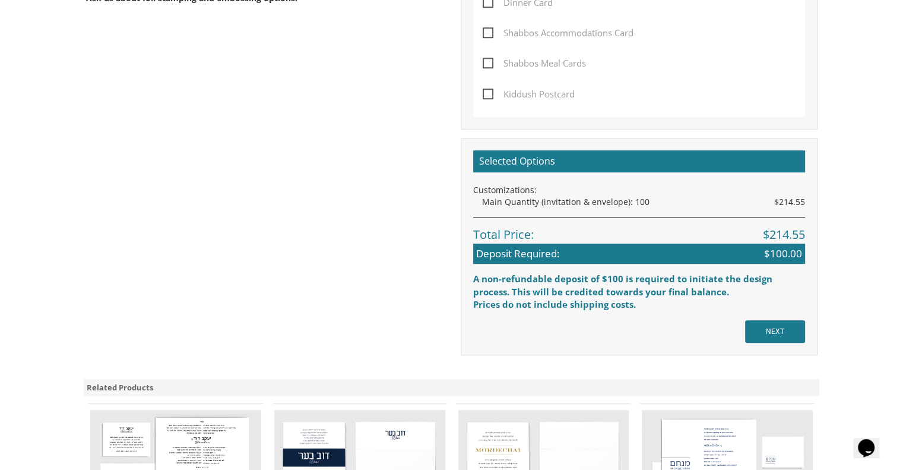
scroll to position [732, 0]
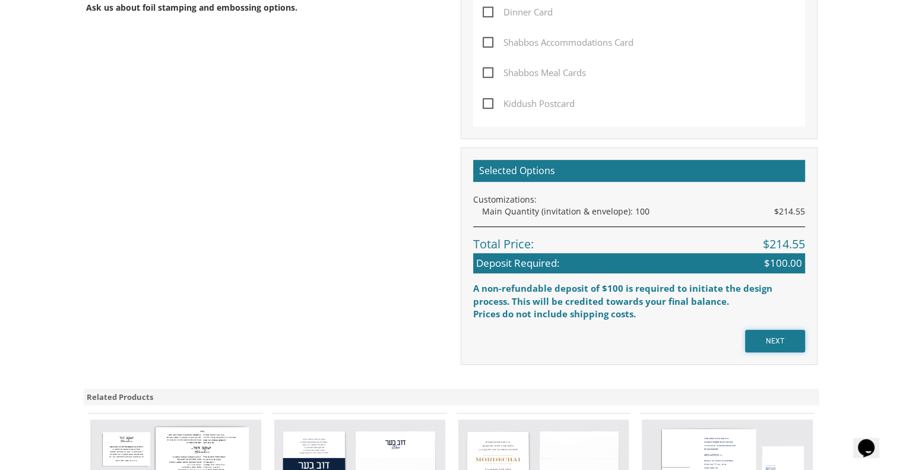
click at [783, 339] on input "NEXT" at bounding box center [775, 341] width 60 height 23
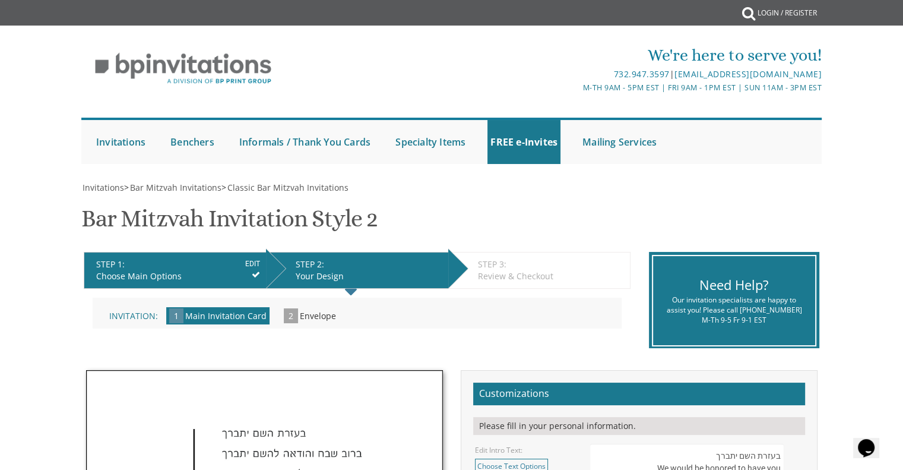
click at [563, 333] on div "Make your selections from the Customizations panel on the right and click NEXT …" at bounding box center [357, 318] width 547 height 58
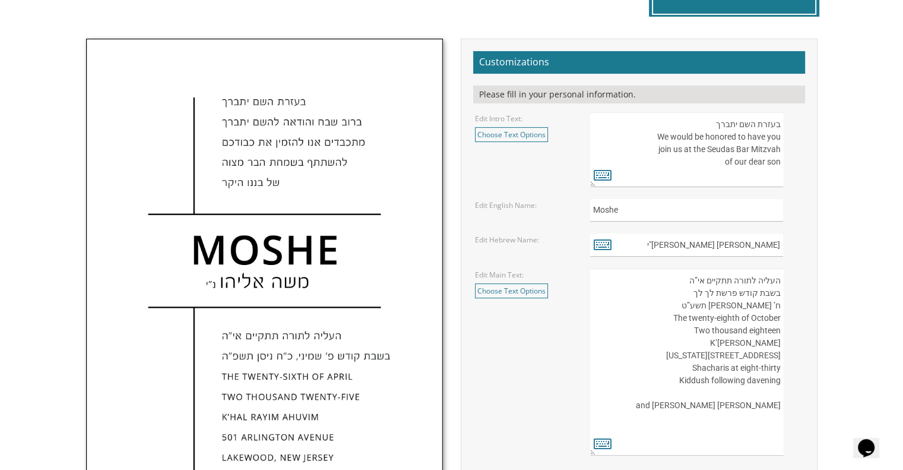
scroll to position [330, 0]
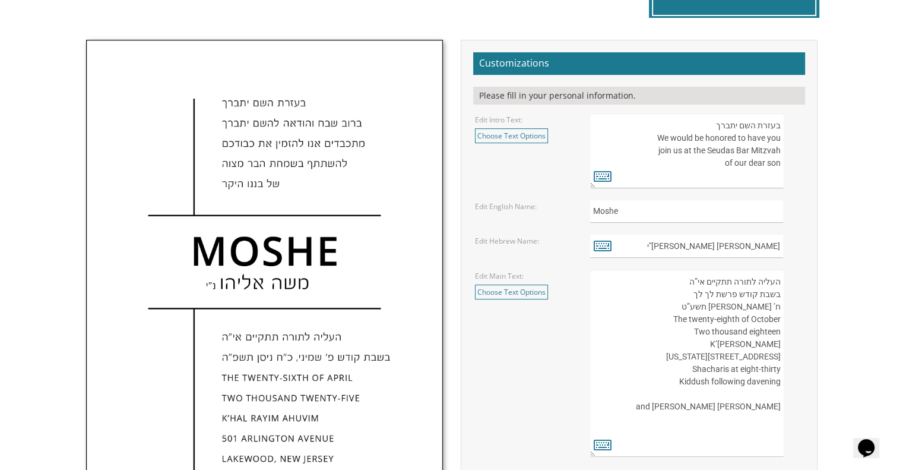
click at [716, 163] on textarea "בעזרת השם יתברך We would be honored to have you join us at the Seudas Bar Mitzv…" at bounding box center [686, 150] width 193 height 75
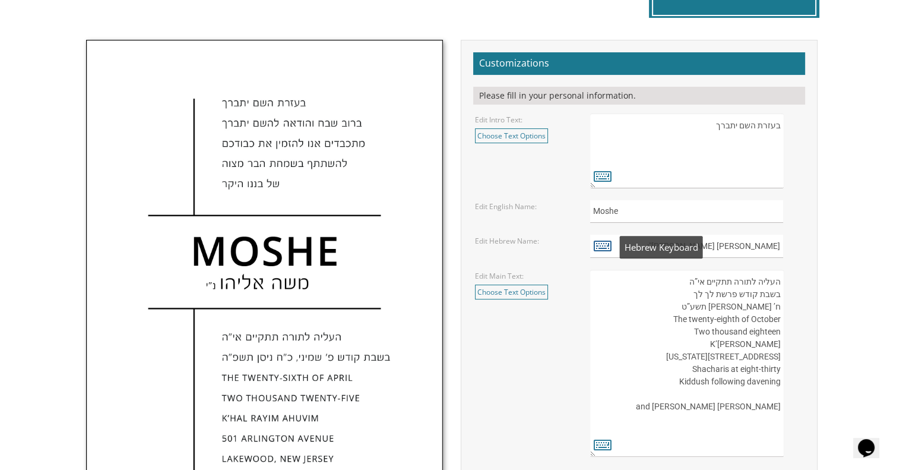
type textarea "בעזרת השם יתברך"
click at [605, 246] on icon at bounding box center [603, 245] width 18 height 17
type textarea "[PERSON_NAME] [PERSON_NAME]"י"
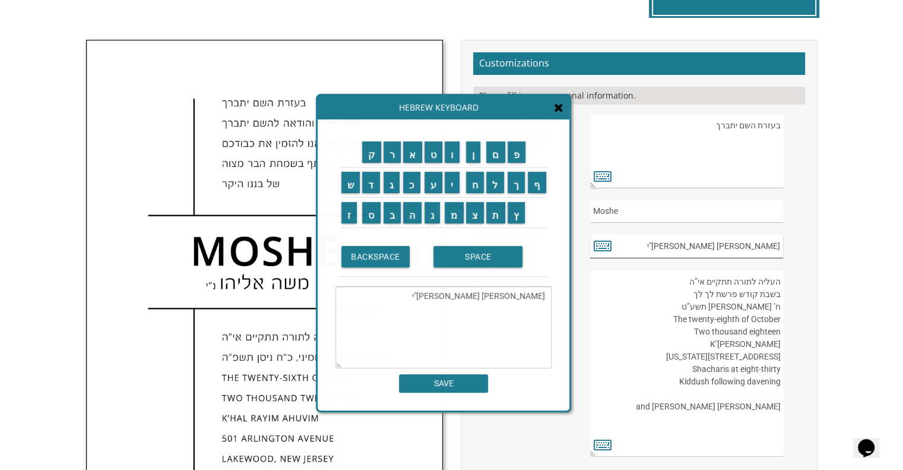
click at [715, 250] on input "משה אליהו נ"י" at bounding box center [686, 246] width 193 height 23
type input "מ"
click at [416, 160] on input "א" at bounding box center [412, 151] width 19 height 21
click at [396, 210] on input "ב" at bounding box center [393, 212] width 18 height 21
click at [482, 292] on textarea "משה אליהו נ"יאב" at bounding box center [444, 327] width 216 height 82
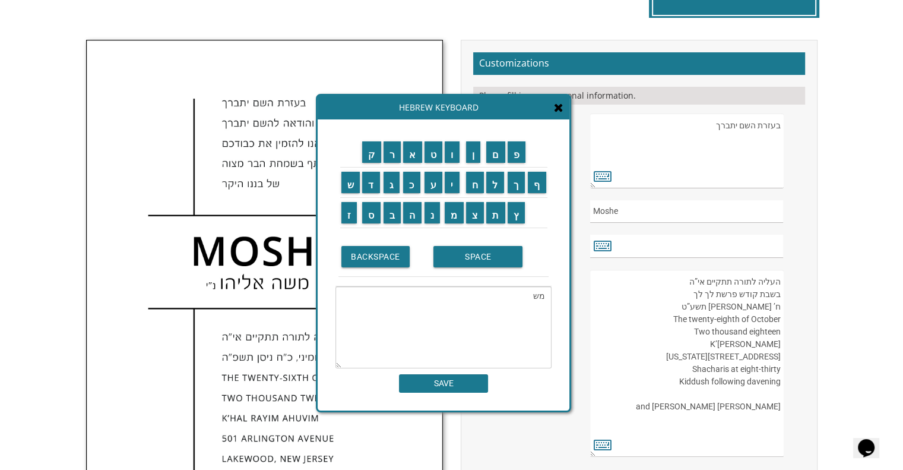
type textarea "מ"
click at [413, 150] on input "א" at bounding box center [412, 151] width 19 height 21
click at [397, 213] on input "ב" at bounding box center [393, 212] width 18 height 21
click at [395, 149] on input "ר" at bounding box center [393, 151] width 18 height 21
click at [407, 214] on input "ה" at bounding box center [412, 212] width 18 height 21
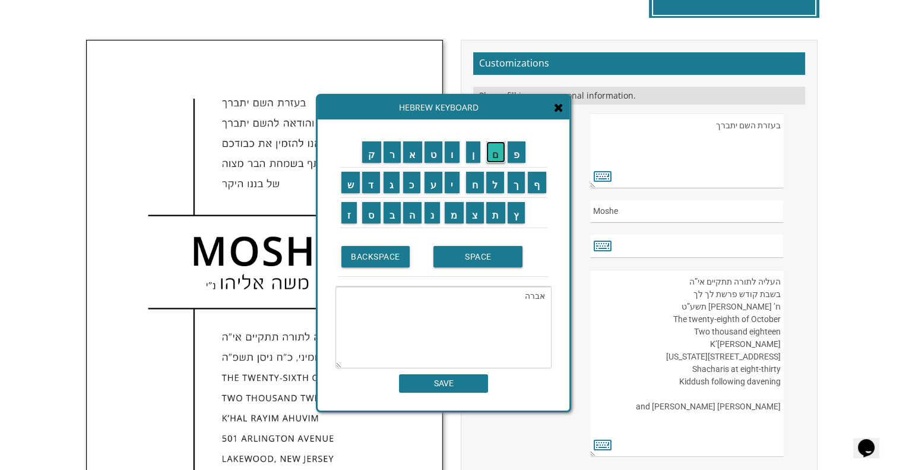
click at [498, 156] on input "ם" at bounding box center [495, 151] width 19 height 21
click at [454, 175] on input "י" at bounding box center [452, 182] width 15 height 21
click at [478, 218] on input "צ" at bounding box center [475, 212] width 18 height 21
click at [475, 189] on input "ח" at bounding box center [475, 182] width 18 height 21
click at [370, 149] on input "ק" at bounding box center [371, 151] width 19 height 21
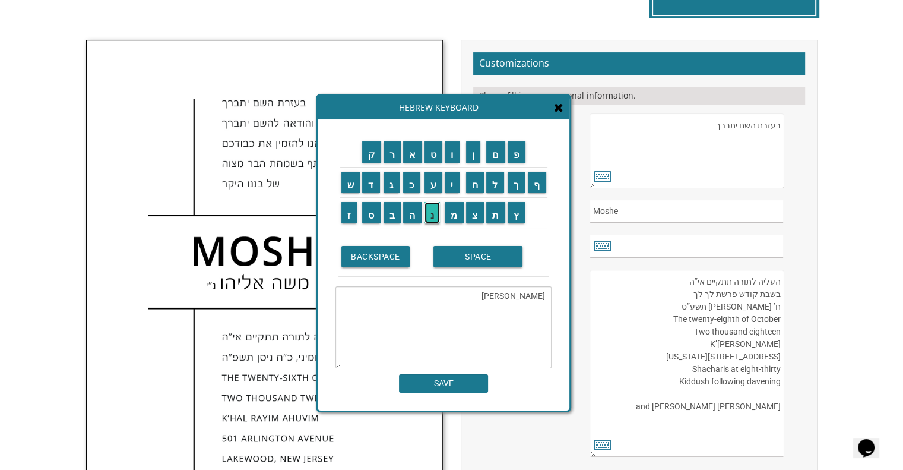
click at [437, 215] on input "נ" at bounding box center [433, 212] width 16 height 21
click at [454, 194] on td "י" at bounding box center [454, 183] width 21 height 30
click at [453, 184] on input "י" at bounding box center [452, 182] width 15 height 21
type textarea "אברהם יצחק נ"י"
click at [454, 384] on input "SAVE" at bounding box center [443, 383] width 89 height 18
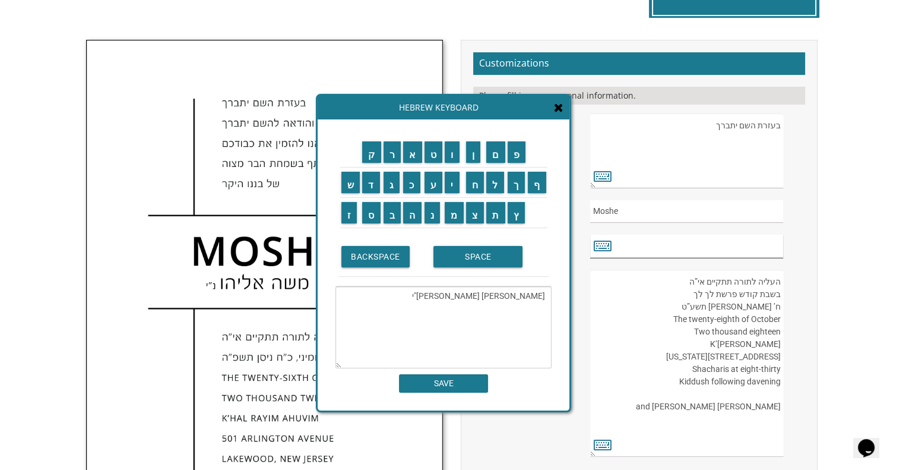
type input "אברהם יצחק נ"י"
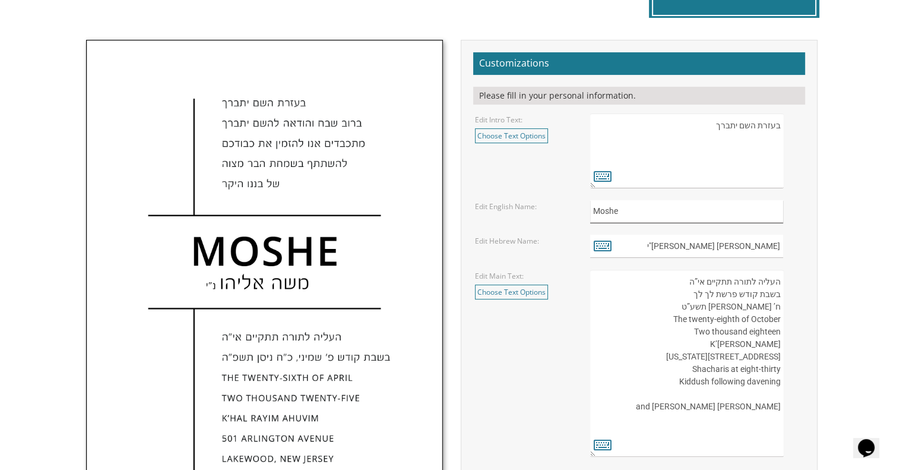
click at [635, 208] on input "Moshe" at bounding box center [686, 211] width 193 height 23
type input "M"
click at [628, 216] on input "text" at bounding box center [686, 211] width 193 height 23
type input "avrohom yitzchok"
click at [520, 137] on link "Choose Text Options" at bounding box center [511, 135] width 73 height 15
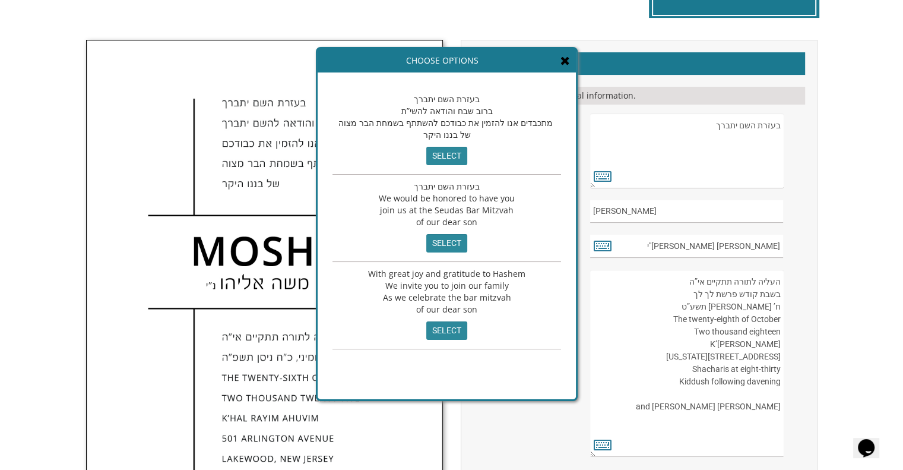
click at [561, 65] on icon at bounding box center [566, 61] width 10 height 12
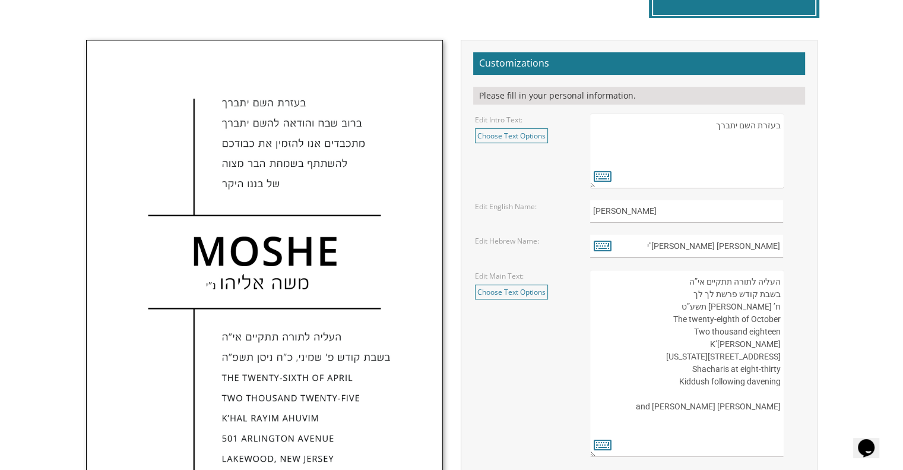
click at [694, 418] on textarea "העליה לתורה תתקיים אי”ה בשבת קודש פרשת לך לך ח’ חשון תשע”ט The twenty-eighth of…" at bounding box center [686, 363] width 193 height 187
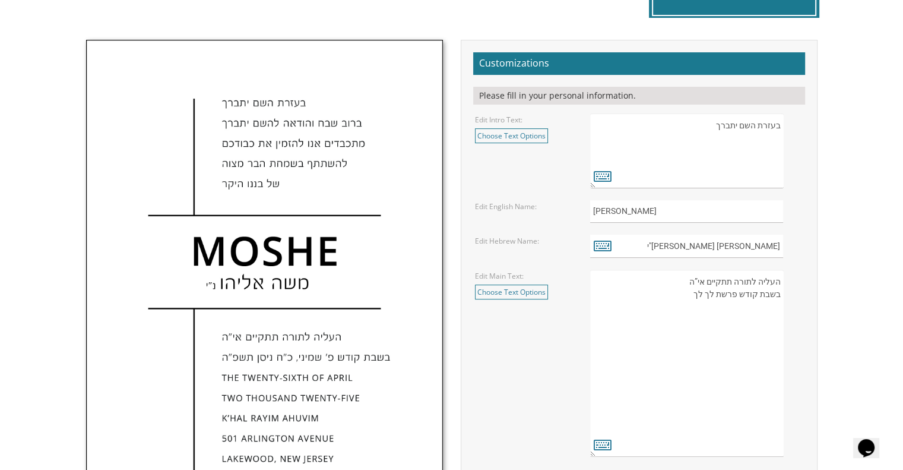
click at [798, 328] on div "העליה לתורה תתקיים אי”ה בשבת קודש פרשת לך לך ח’ חשון תשע”ט The twenty-eighth of…" at bounding box center [696, 363] width 213 height 187
click at [684, 299] on textarea "העליה לתורה תתקיים אי”ה בשבת קודש פרשת לך לך ח’ חשון תשע”ט The twenty-eighth of…" at bounding box center [686, 363] width 193 height 187
type textarea "ה"
click at [605, 444] on icon at bounding box center [603, 444] width 18 height 17
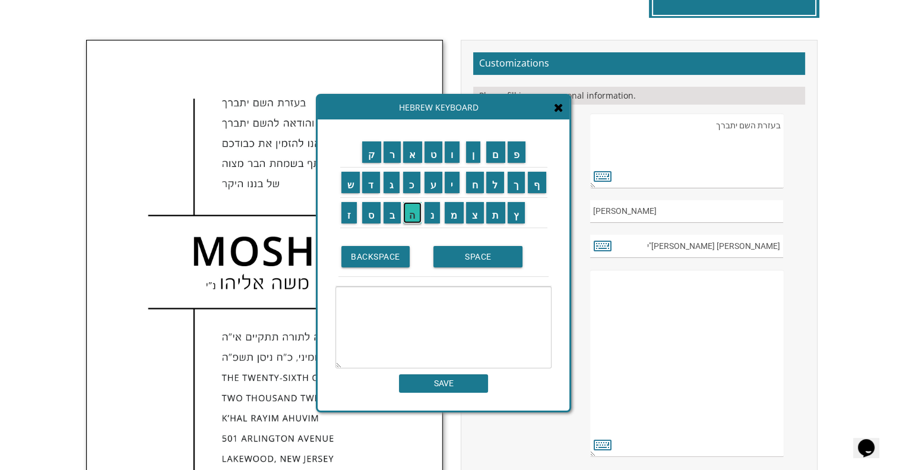
click at [418, 210] on input "ה" at bounding box center [412, 212] width 18 height 21
click at [387, 207] on input "ב" at bounding box center [393, 212] width 18 height 21
click at [388, 154] on input "ר" at bounding box center [393, 151] width 18 height 21
click at [453, 214] on input "מ" at bounding box center [454, 212] width 19 height 21
click at [473, 214] on input "צ" at bounding box center [475, 212] width 18 height 21
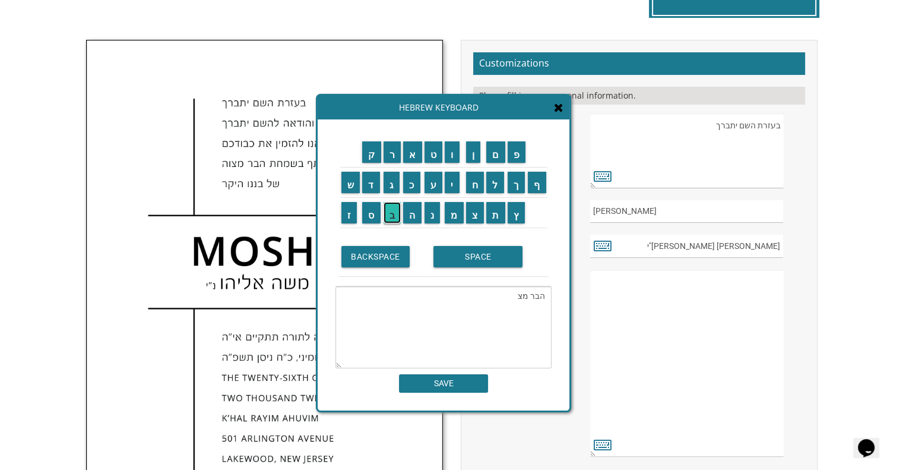
click at [396, 211] on input "ב" at bounding box center [393, 212] width 18 height 21
click at [412, 213] on input "ה" at bounding box center [412, 212] width 18 height 21
click at [451, 156] on input "ו" at bounding box center [452, 151] width 15 height 21
click at [415, 215] on input "ה" at bounding box center [412, 212] width 18 height 21
click at [498, 206] on input "ת" at bounding box center [495, 212] width 19 height 21
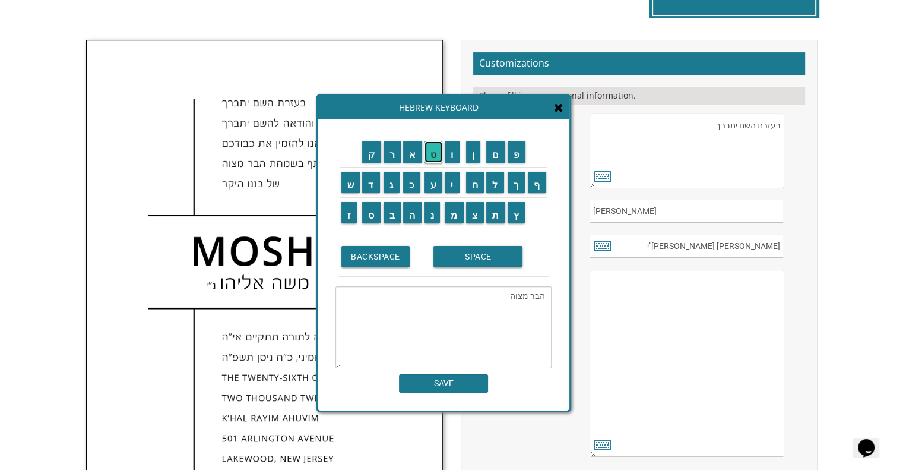
click at [429, 153] on input "ט" at bounding box center [434, 151] width 18 height 21
click at [501, 218] on input "ת" at bounding box center [495, 212] width 19 height 21
click at [369, 154] on input "ק" at bounding box center [371, 151] width 19 height 21
click at [458, 186] on input "י" at bounding box center [452, 182] width 15 height 21
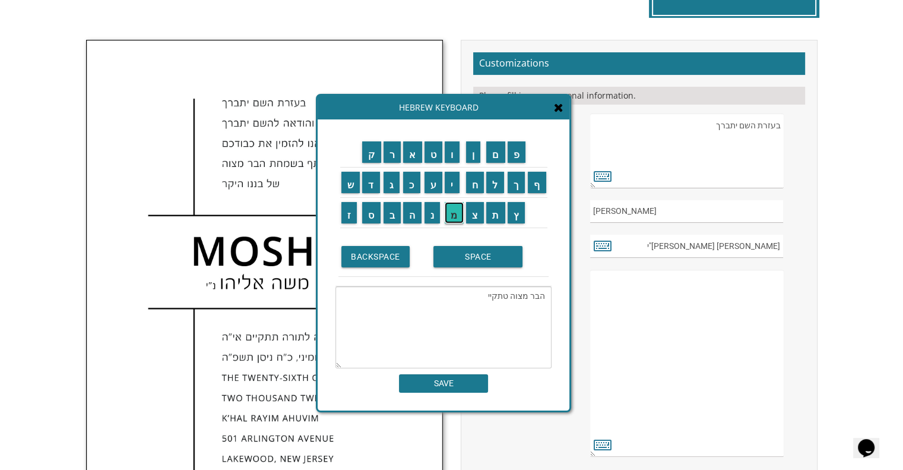
click at [448, 217] on input "מ" at bounding box center [454, 212] width 19 height 21
click at [509, 320] on textarea "הבר מצוה טתקיימ" at bounding box center [444, 327] width 216 height 82
click at [476, 320] on textarea "הבר מצוה טתקיימ" at bounding box center [444, 327] width 216 height 82
click at [497, 154] on input "ם" at bounding box center [495, 151] width 19 height 21
click at [391, 212] on input "ב" at bounding box center [393, 212] width 18 height 21
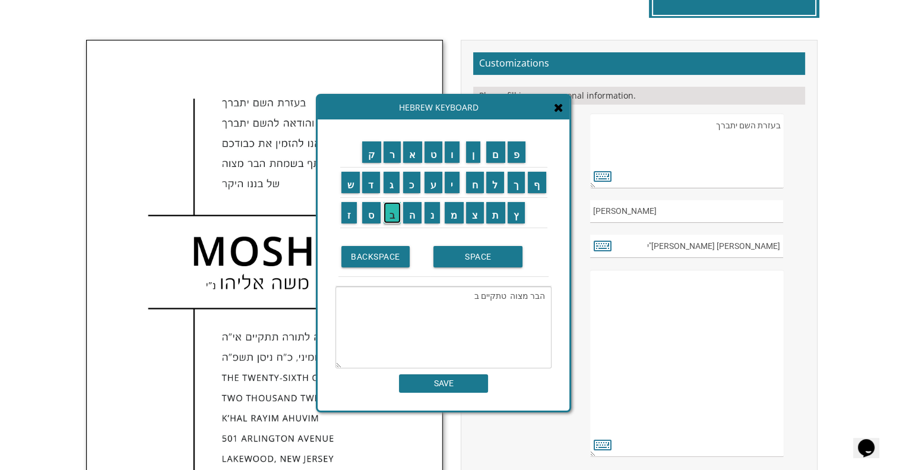
click at [391, 212] on input "ב" at bounding box center [393, 212] width 18 height 21
click at [451, 177] on input "י" at bounding box center [452, 182] width 15 height 21
click at [466, 323] on textarea "הבר מצוה טתקיים בבי" at bounding box center [444, 327] width 216 height 82
click at [461, 320] on textarea "הבר מצוה טתקיים בי" at bounding box center [444, 327] width 216 height 82
click at [367, 187] on input "ד" at bounding box center [371, 182] width 18 height 21
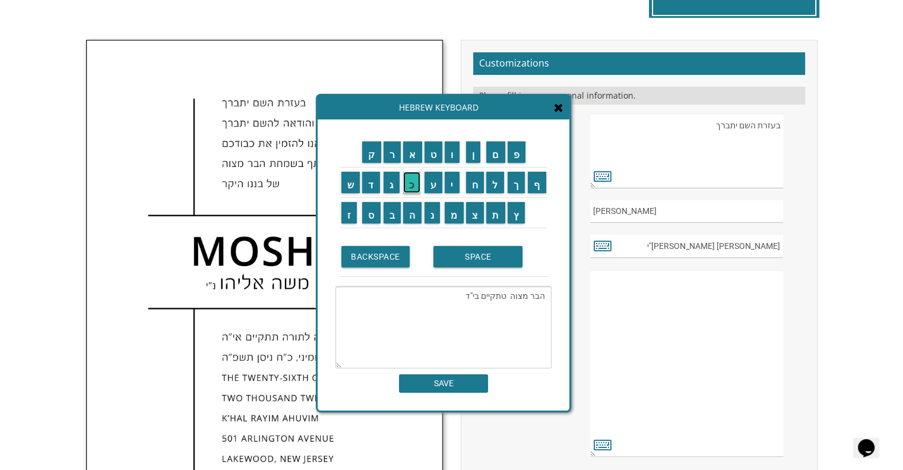
click at [409, 187] on input "כ" at bounding box center [411, 182] width 17 height 21
click at [376, 216] on input "ס" at bounding box center [371, 212] width 18 height 21
click at [492, 188] on input "ל" at bounding box center [495, 182] width 18 height 21
click at [450, 156] on input "ו" at bounding box center [452, 151] width 15 height 21
click at [421, 327] on textarea "הבר מצוה טתקיים בי"ד כסלו 7:00" at bounding box center [444, 327] width 216 height 82
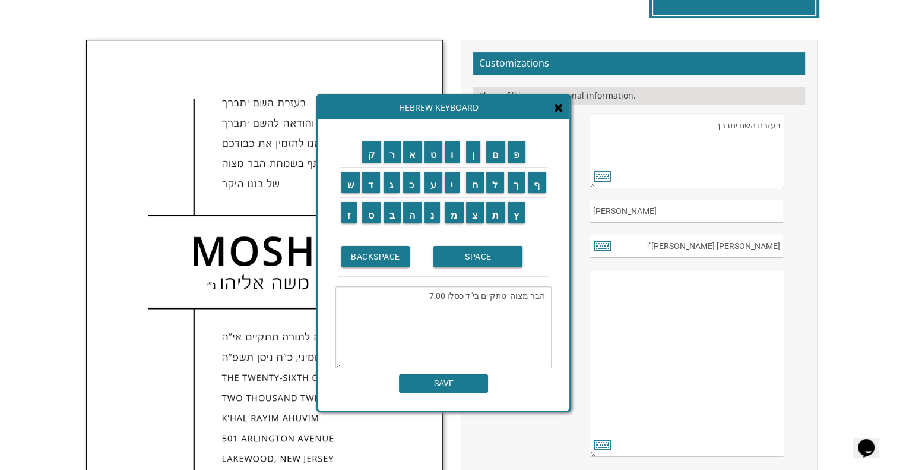
click at [440, 322] on textarea "הבר מצוה טתקיים בי"ד כסלו 7:00" at bounding box center [444, 327] width 216 height 82
click at [390, 216] on input "ב" at bounding box center [393, 212] width 18 height 21
click at [345, 189] on input "ש" at bounding box center [351, 182] width 19 height 21
click at [433, 185] on input "ע" at bounding box center [434, 182] width 18 height 21
click at [417, 315] on textarea "הבר מצוה טתקיים בי"ד כסלו 7:00" at bounding box center [444, 327] width 216 height 82
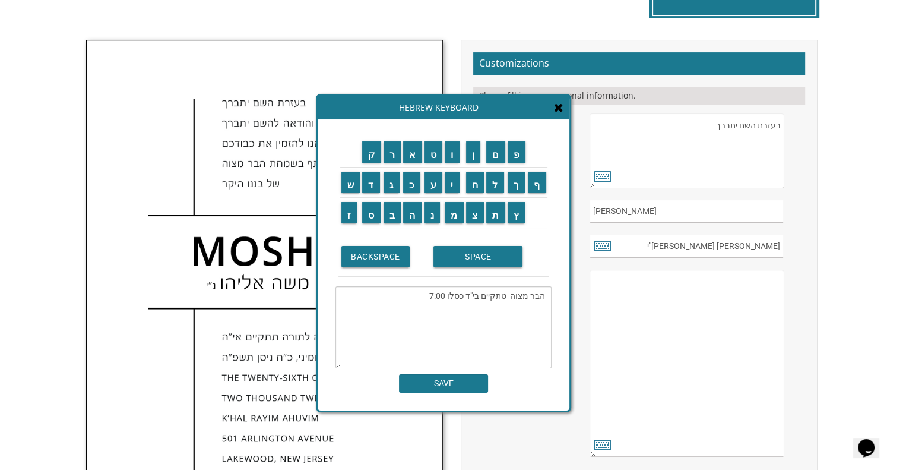
type textarea "הבר מצוה טתקיים בי"ד כסלו 7:00"
click at [473, 389] on input "SAVE" at bounding box center [443, 383] width 89 height 18
type textarea "הבר מצוה טתקיים בי"ד כסלו 7:00"
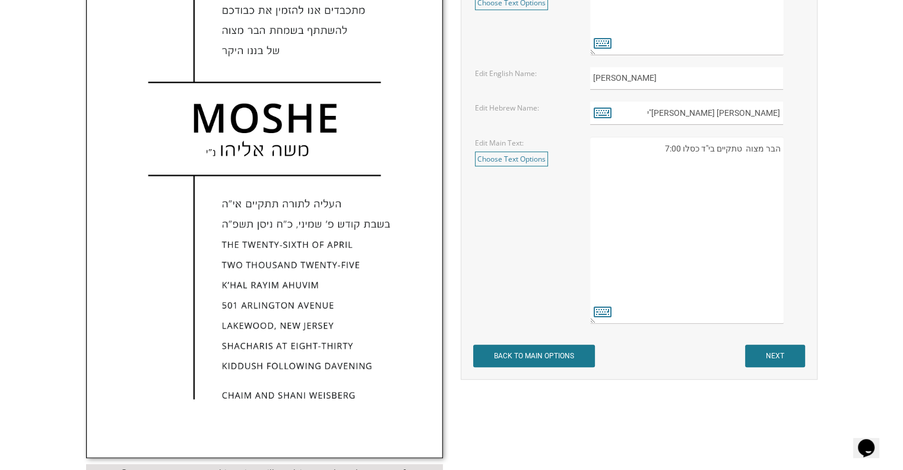
scroll to position [466, 0]
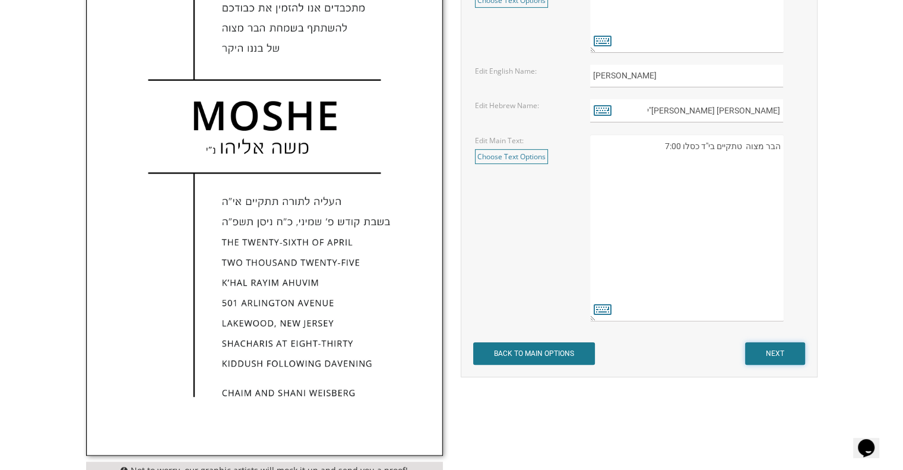
click at [783, 354] on input "NEXT" at bounding box center [775, 353] width 60 height 23
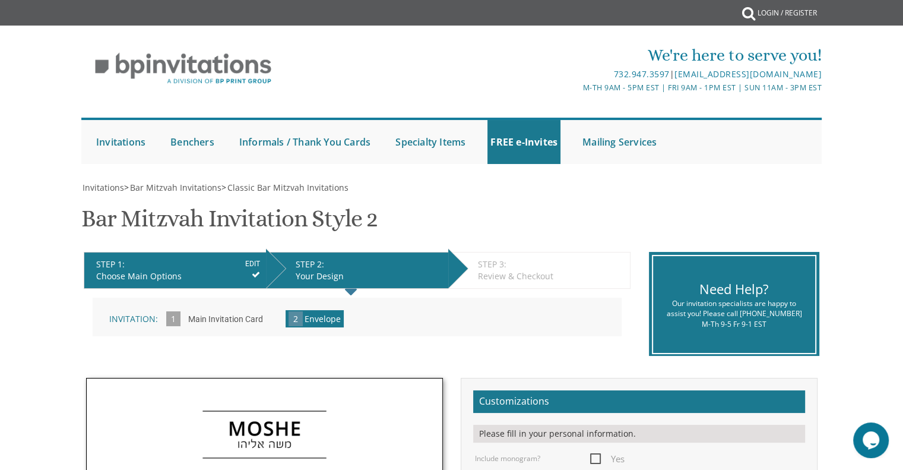
click at [529, 360] on div "STEP 1: EDIT Choose Main Options STEP 2: EDIT Your Design STEP 3: EDIT Review &…" at bounding box center [357, 305] width 565 height 122
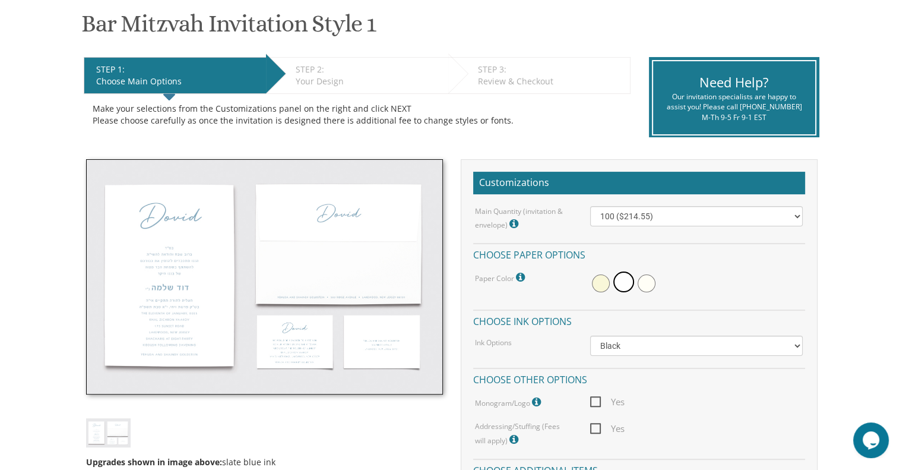
scroll to position [220, 0]
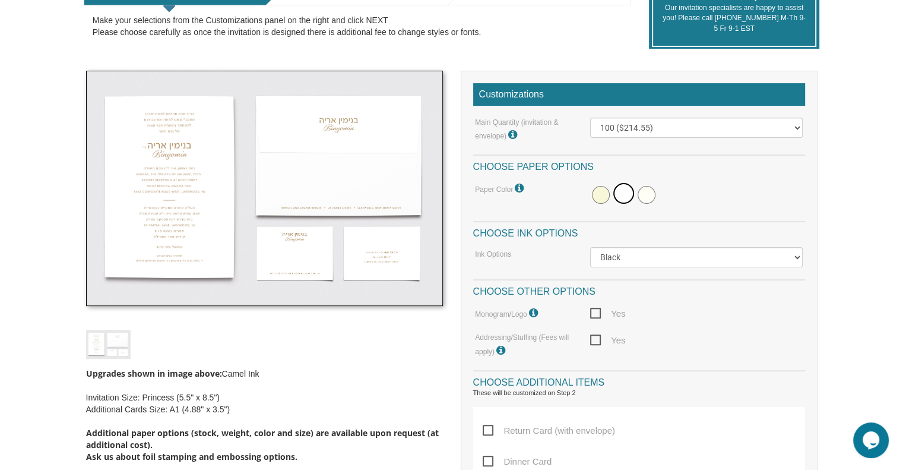
scroll to position [285, 0]
